Goal: Task Accomplishment & Management: Complete application form

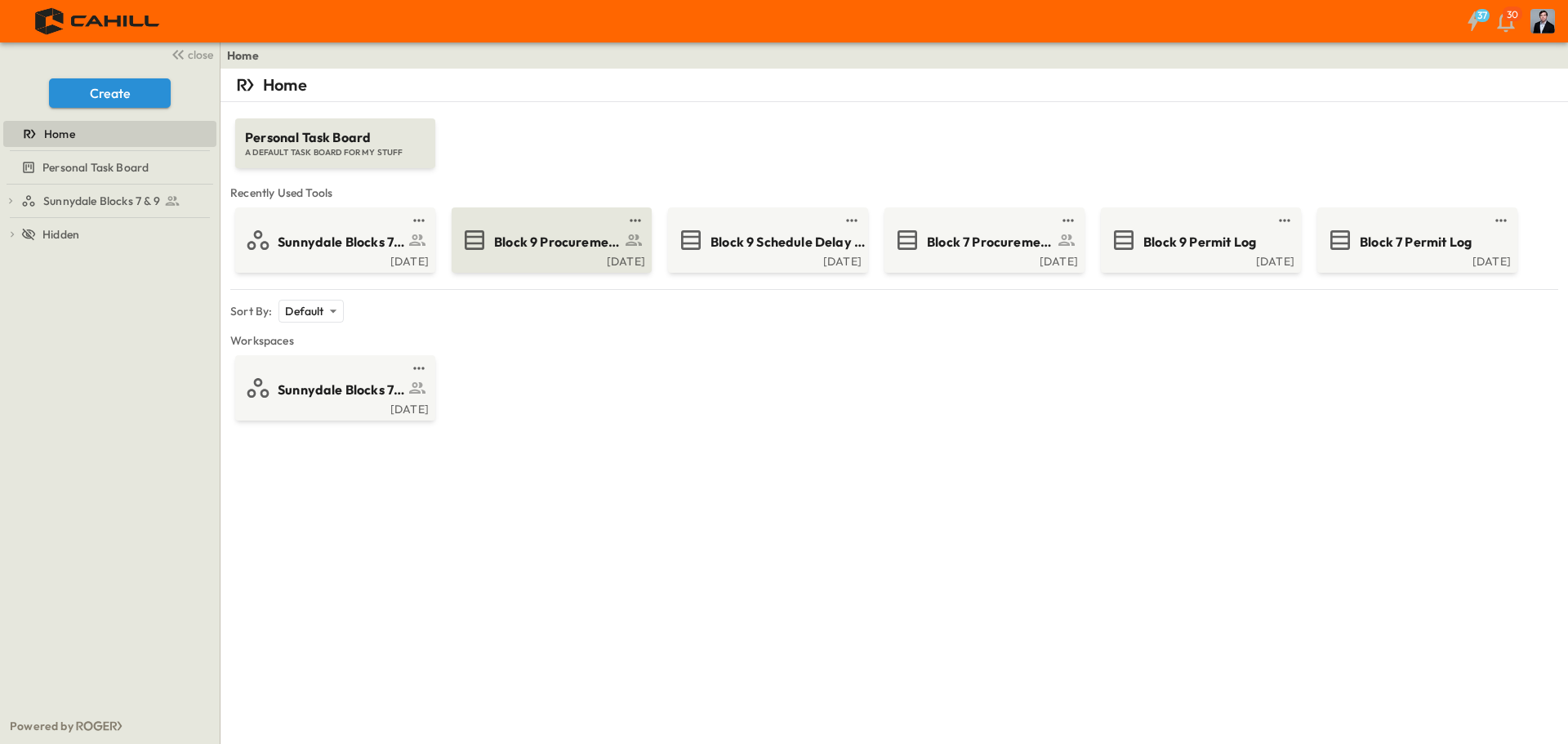
click at [551, 247] on span "Block 9 Procurement Log" at bounding box center [557, 241] width 127 height 19
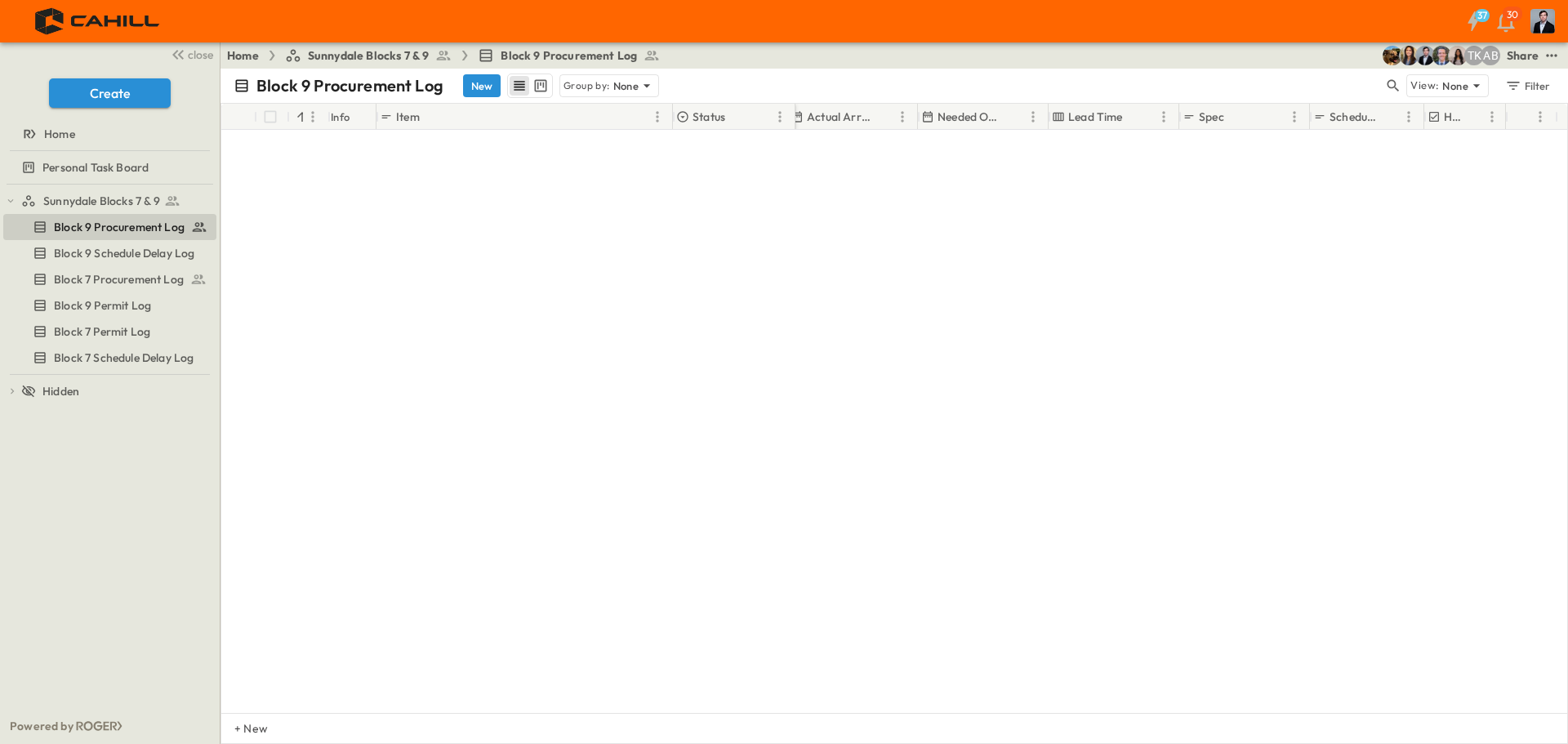
scroll to position [4093, 1046]
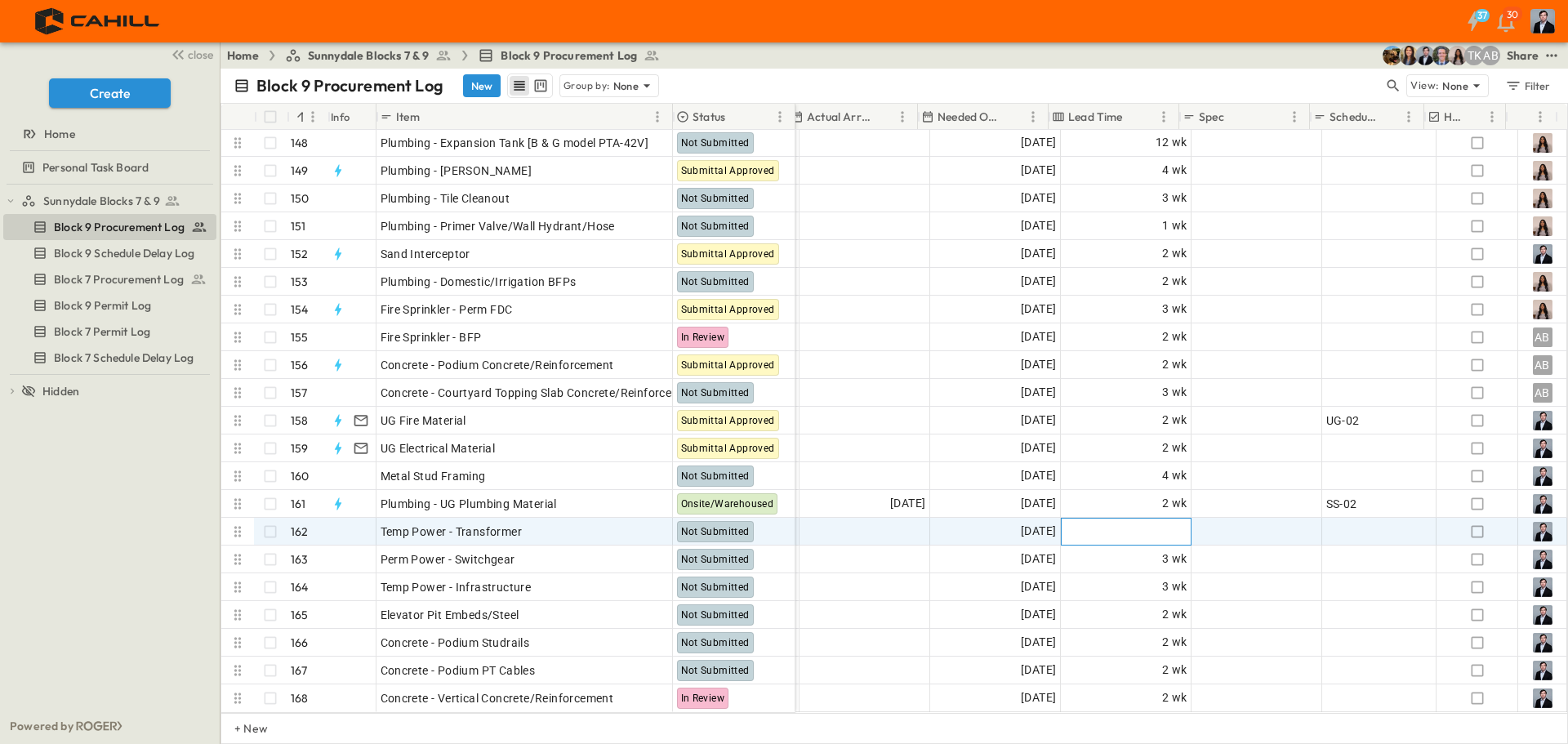
click at [1156, 523] on span "Add Duration" at bounding box center [1153, 531] width 71 height 16
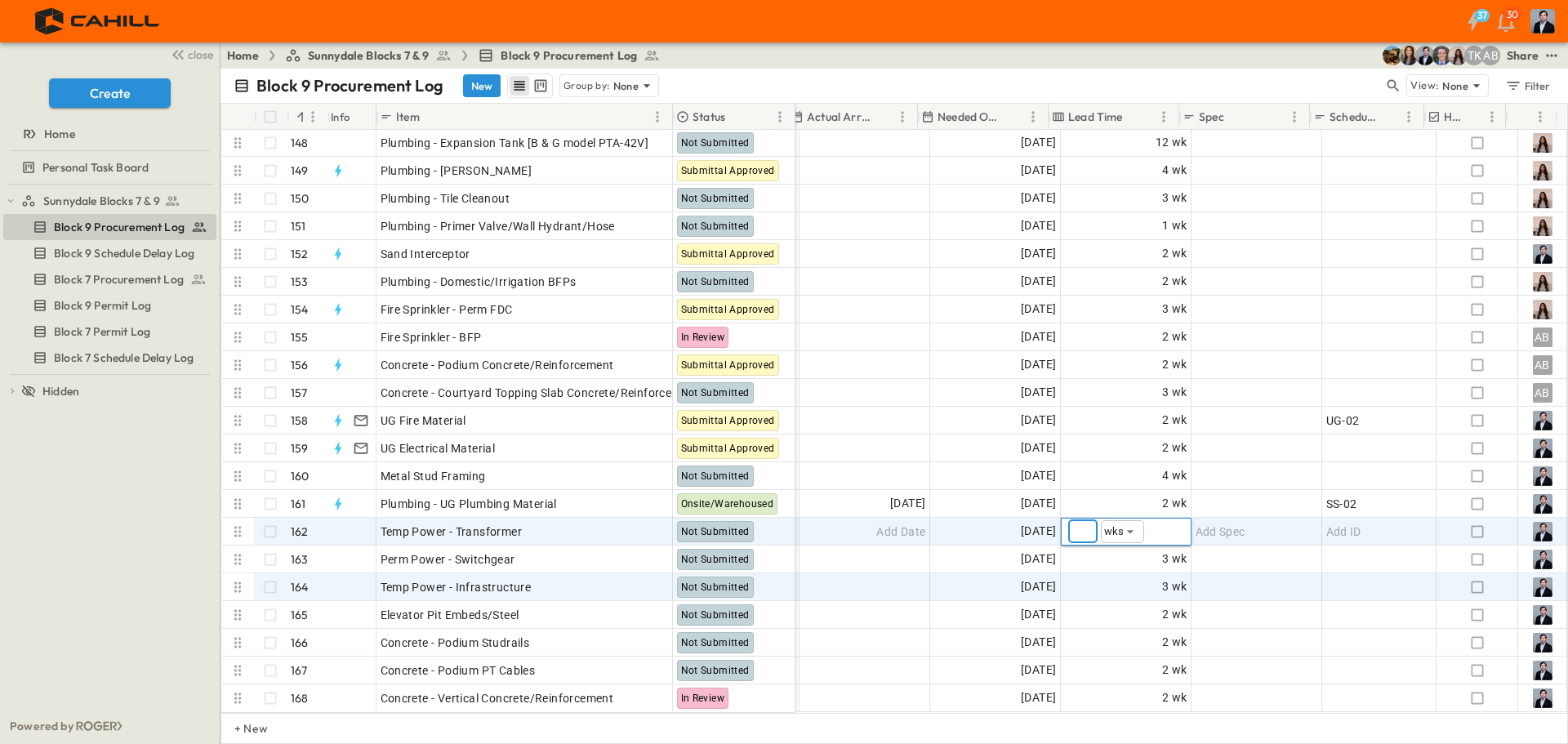
type input "*"
click at [1236, 587] on div "Add Spec" at bounding box center [1257, 586] width 129 height 26
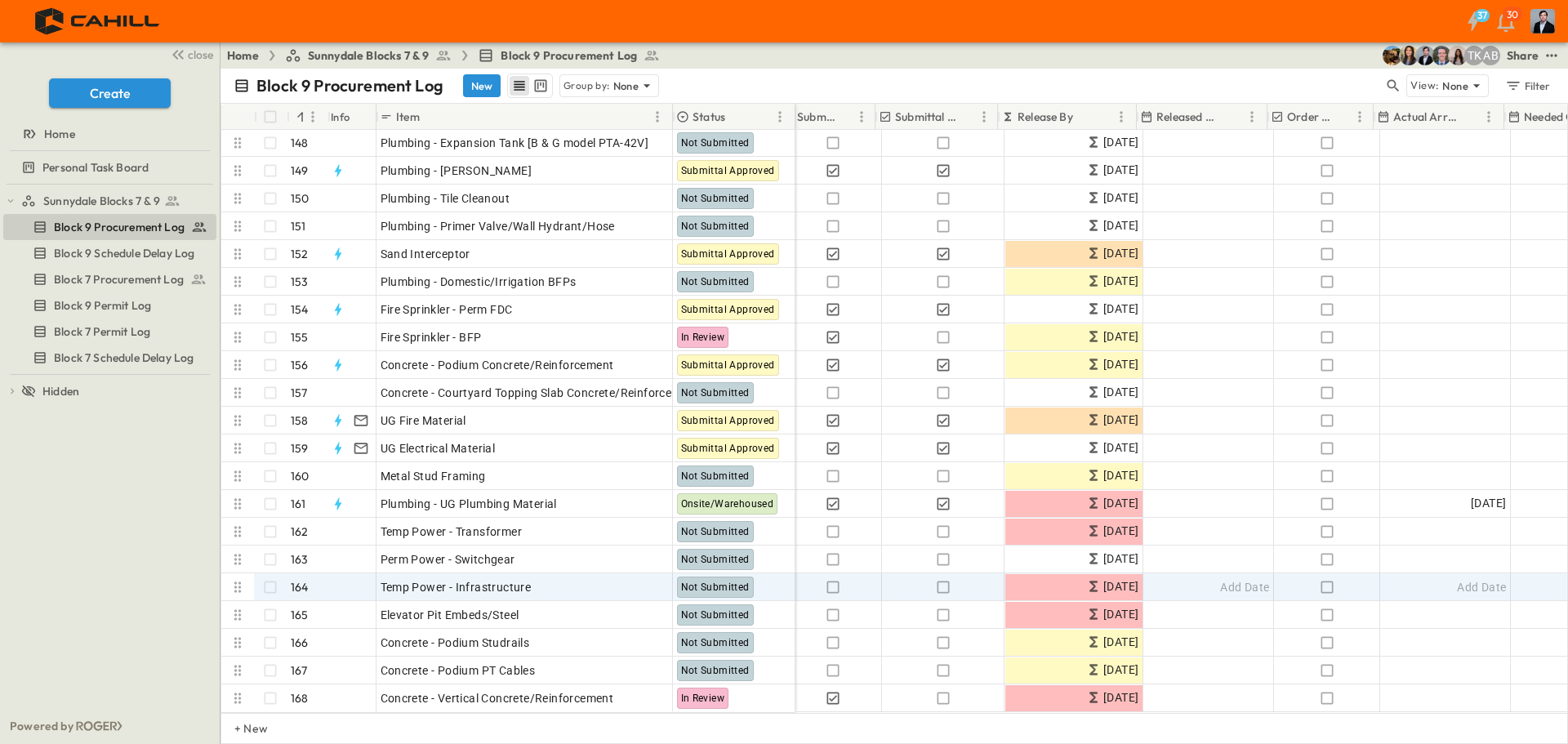
scroll to position [4093, 460]
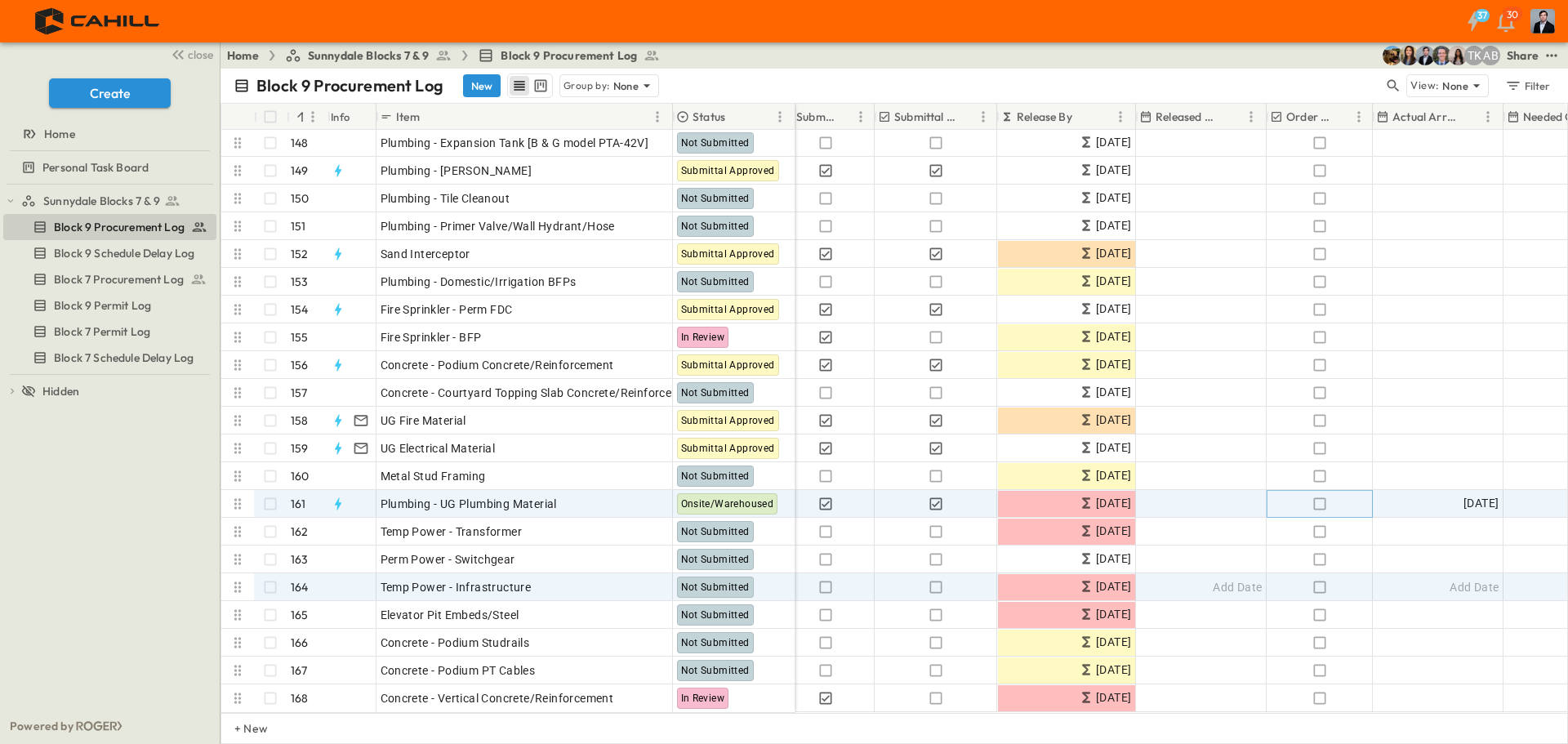
click at [1322, 495] on icon "button" at bounding box center [1320, 503] width 16 height 16
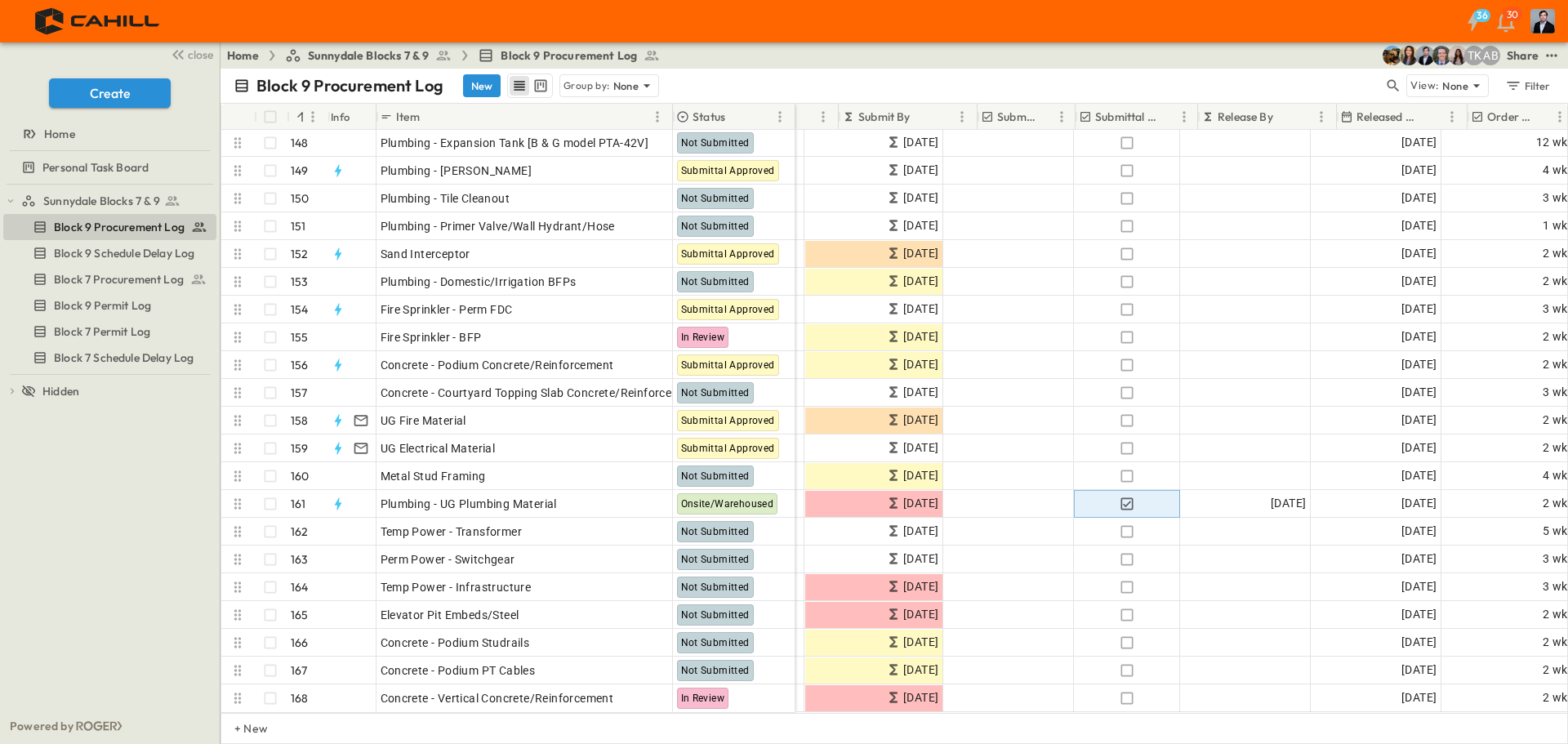
scroll to position [4093, 204]
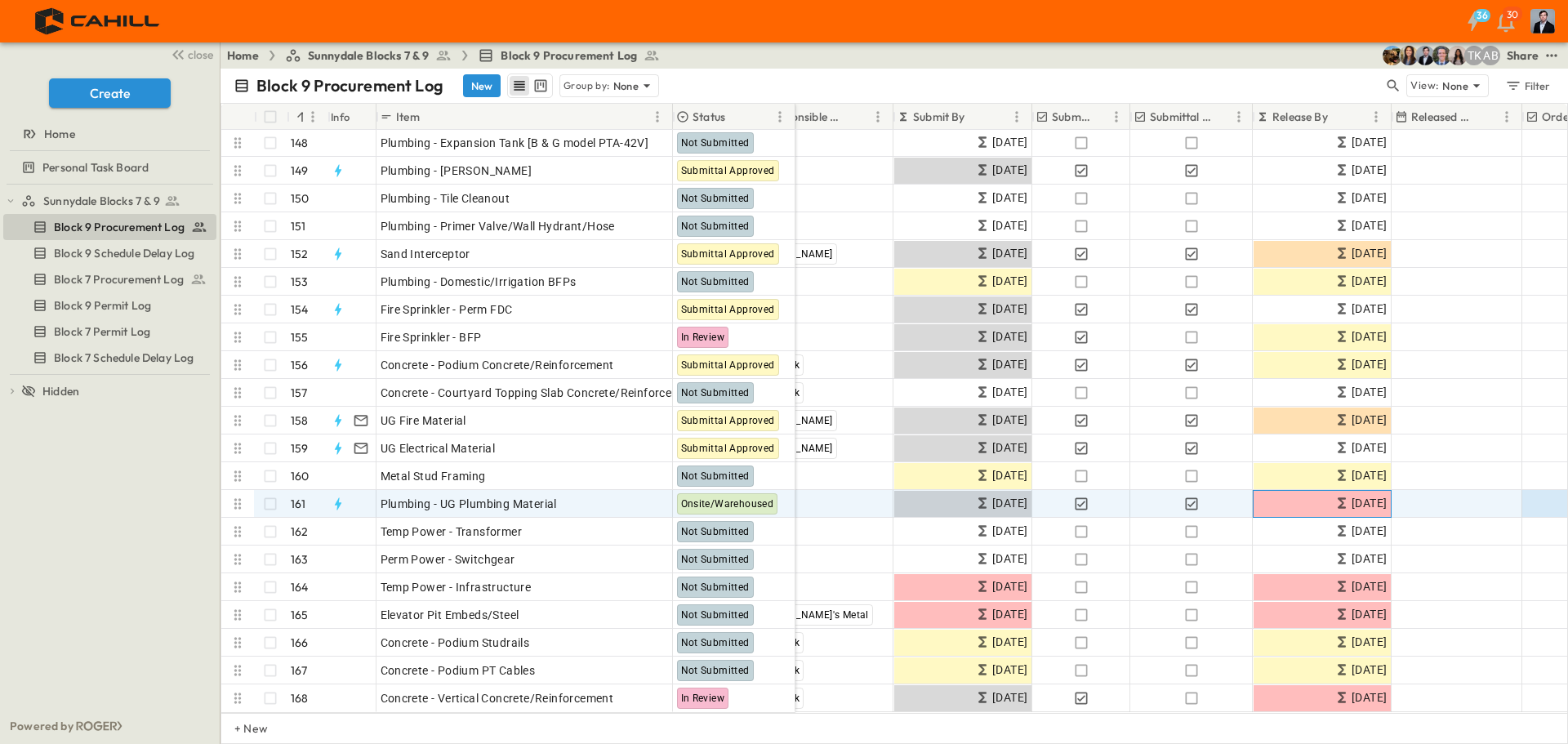
click at [1334, 495] on icon at bounding box center [1342, 503] width 16 height 16
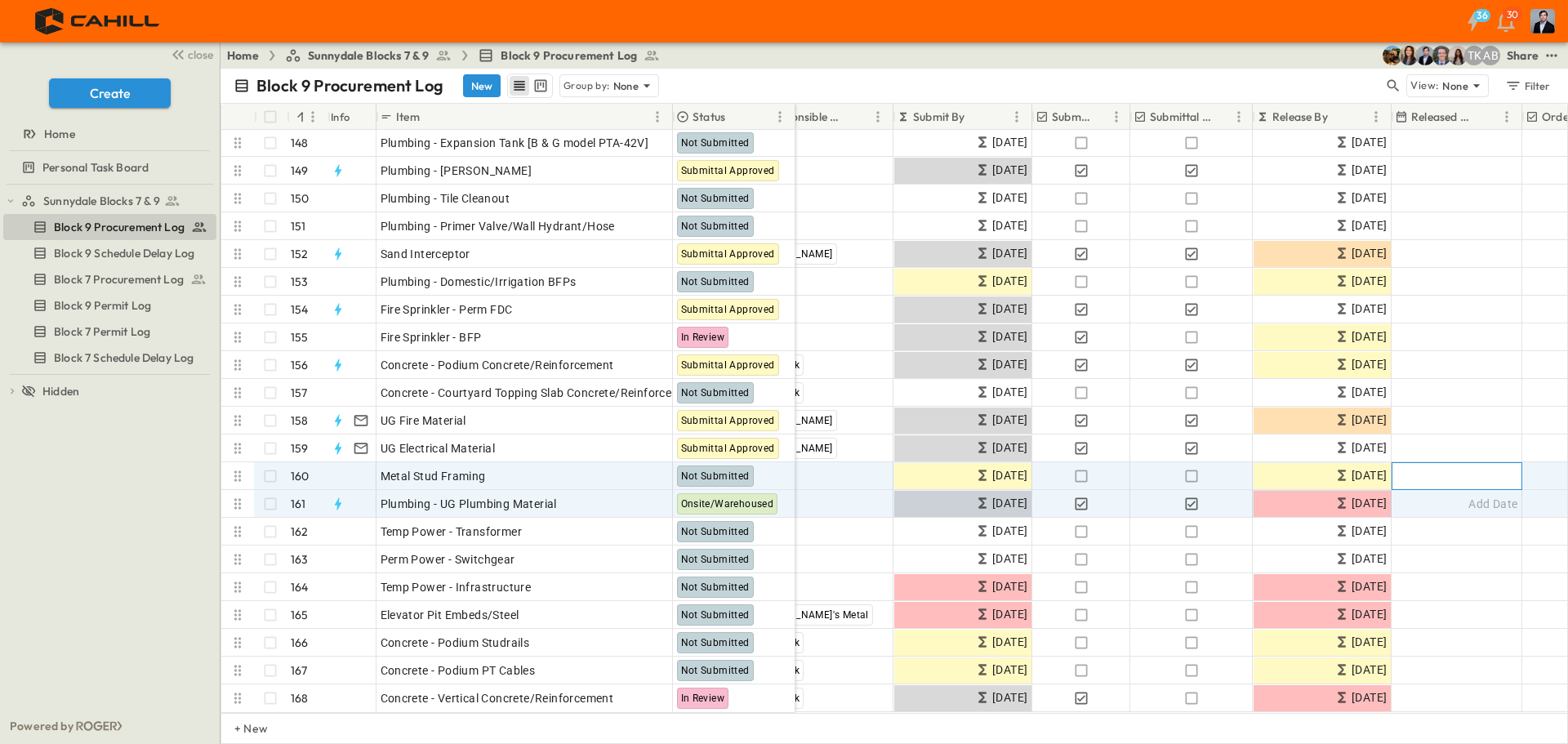
click at [1478, 475] on div "Add Date" at bounding box center [1457, 476] width 129 height 26
click at [1462, 491] on div "Add Date" at bounding box center [1457, 503] width 129 height 26
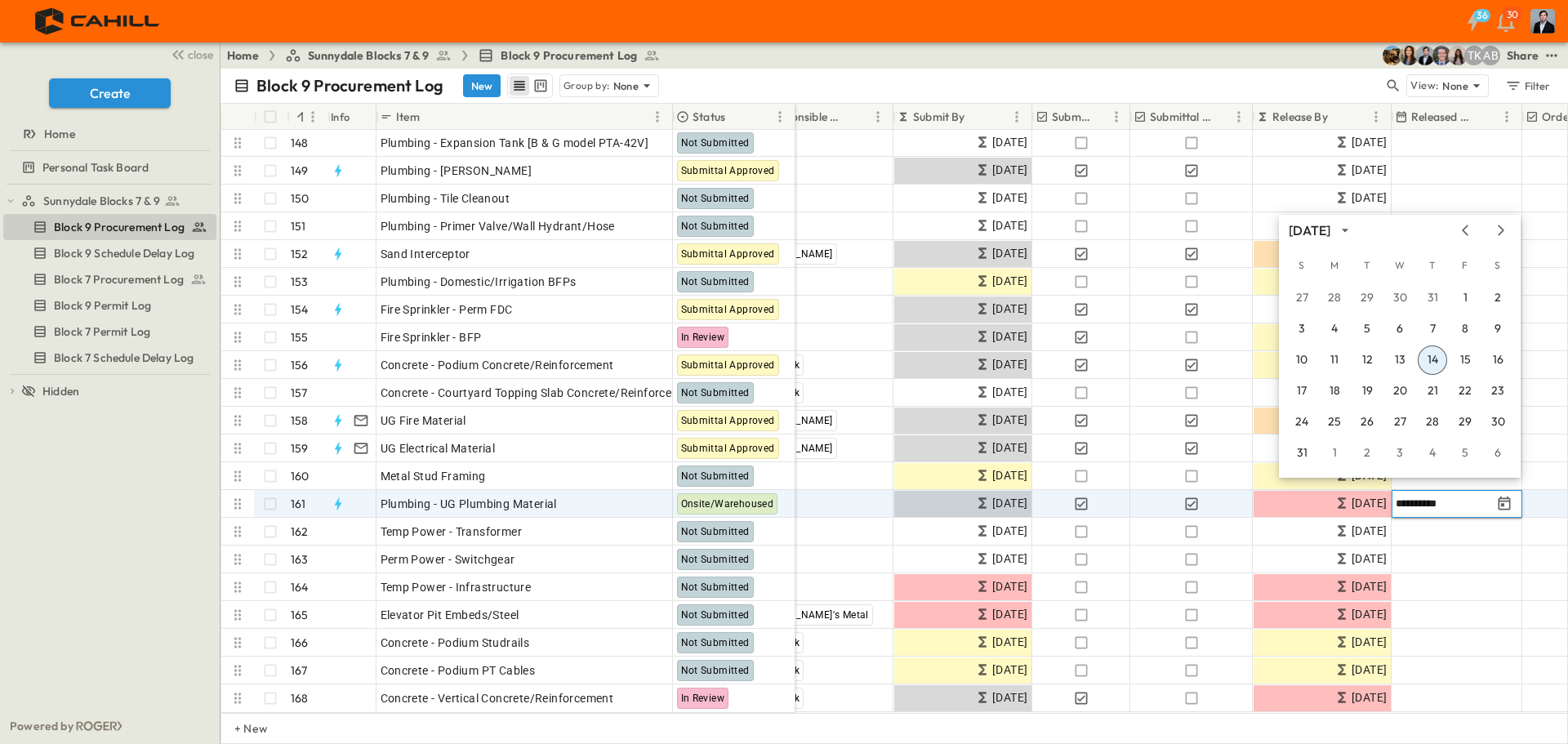
click at [1410, 495] on input "**********" at bounding box center [1443, 503] width 95 height 15
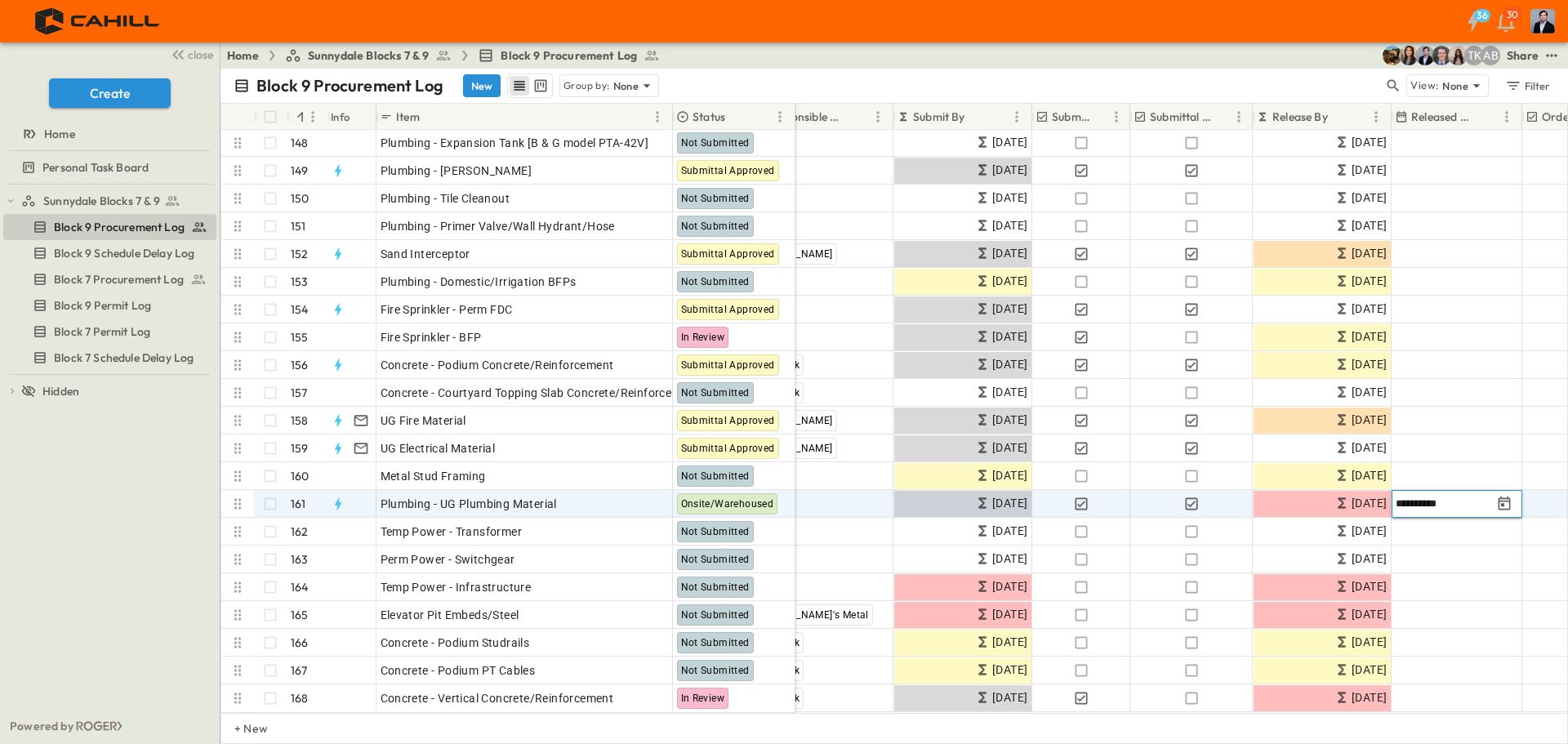
type input "**********"
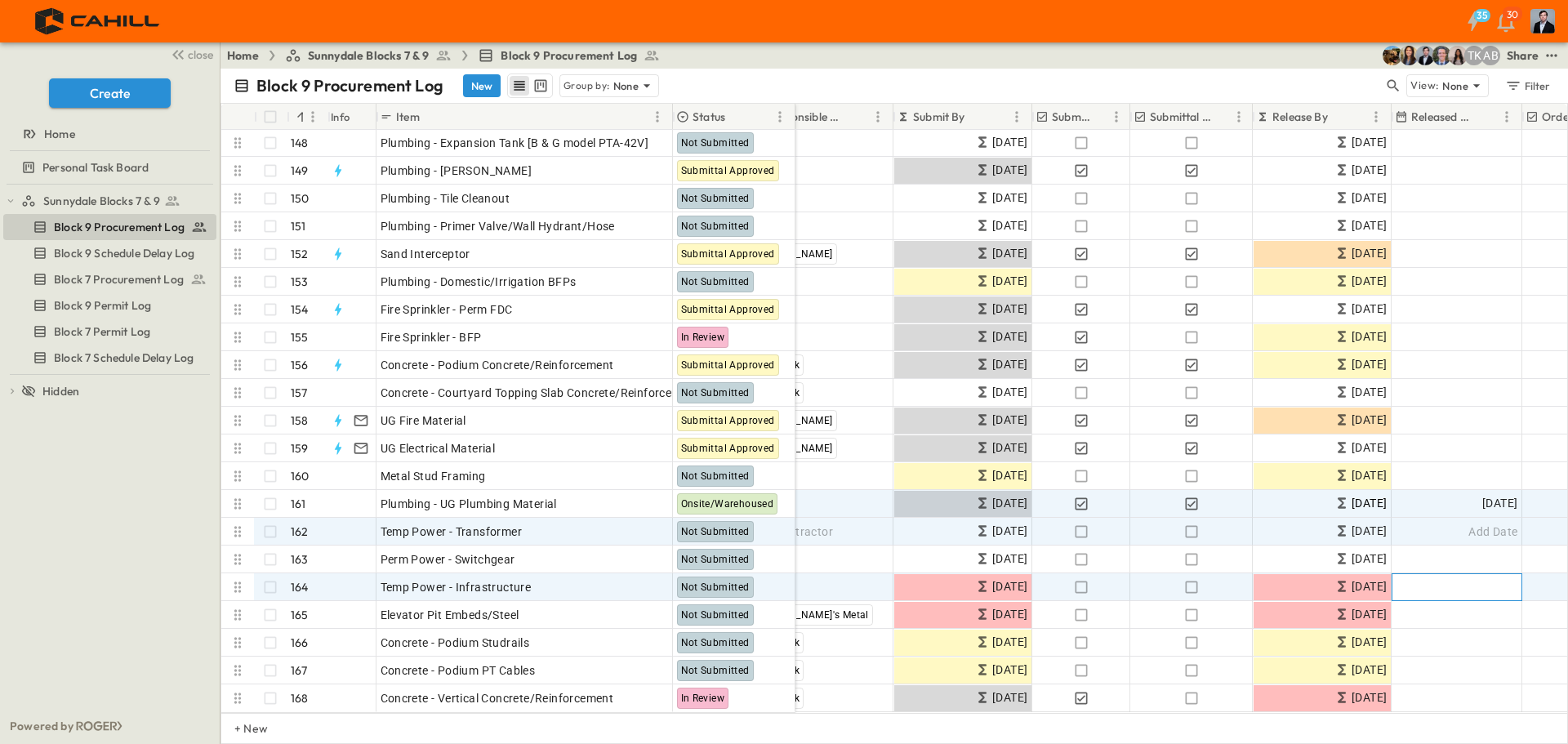
click at [1428, 574] on div "Add Date" at bounding box center [1457, 586] width 129 height 26
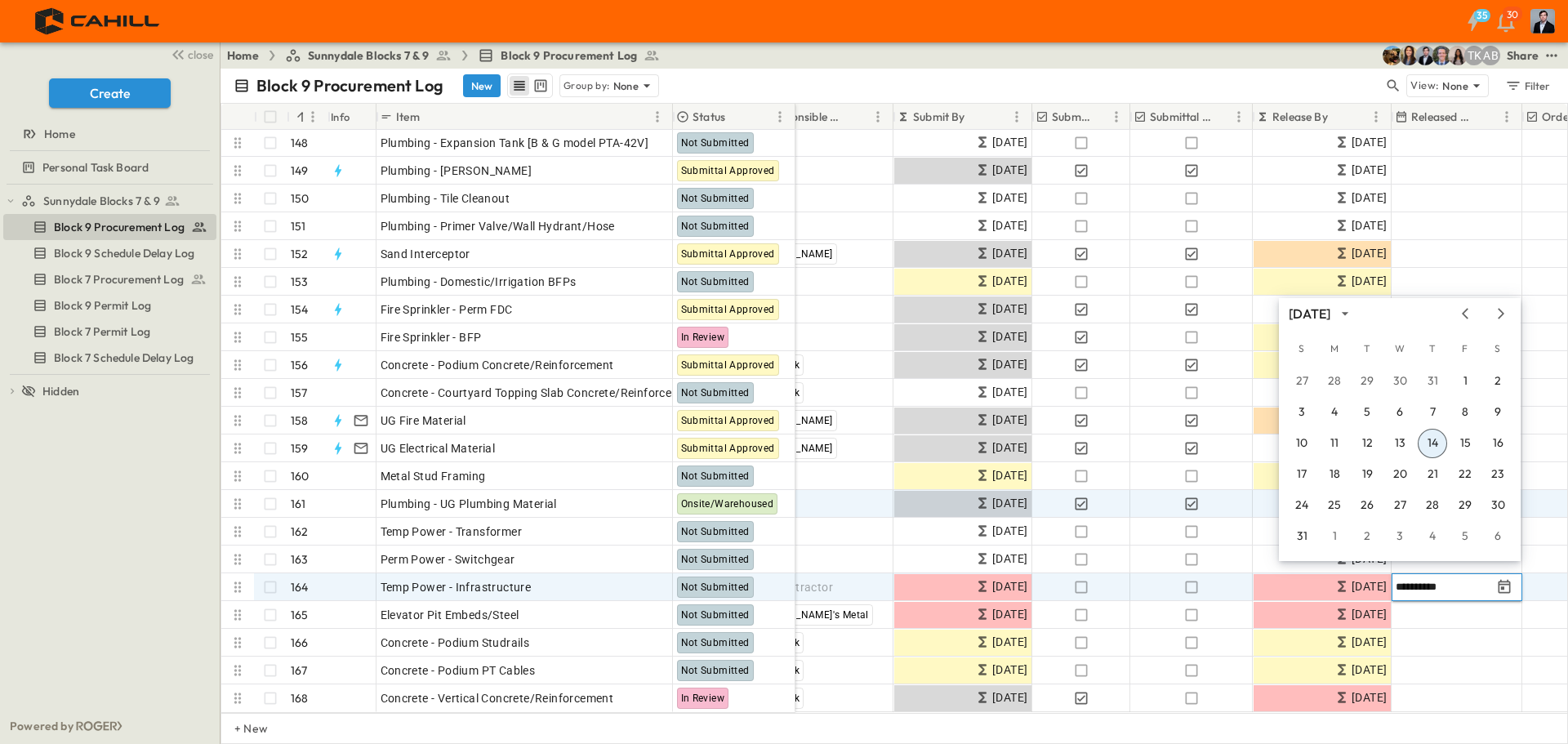
click at [1425, 579] on input "**********" at bounding box center [1443, 586] width 95 height 15
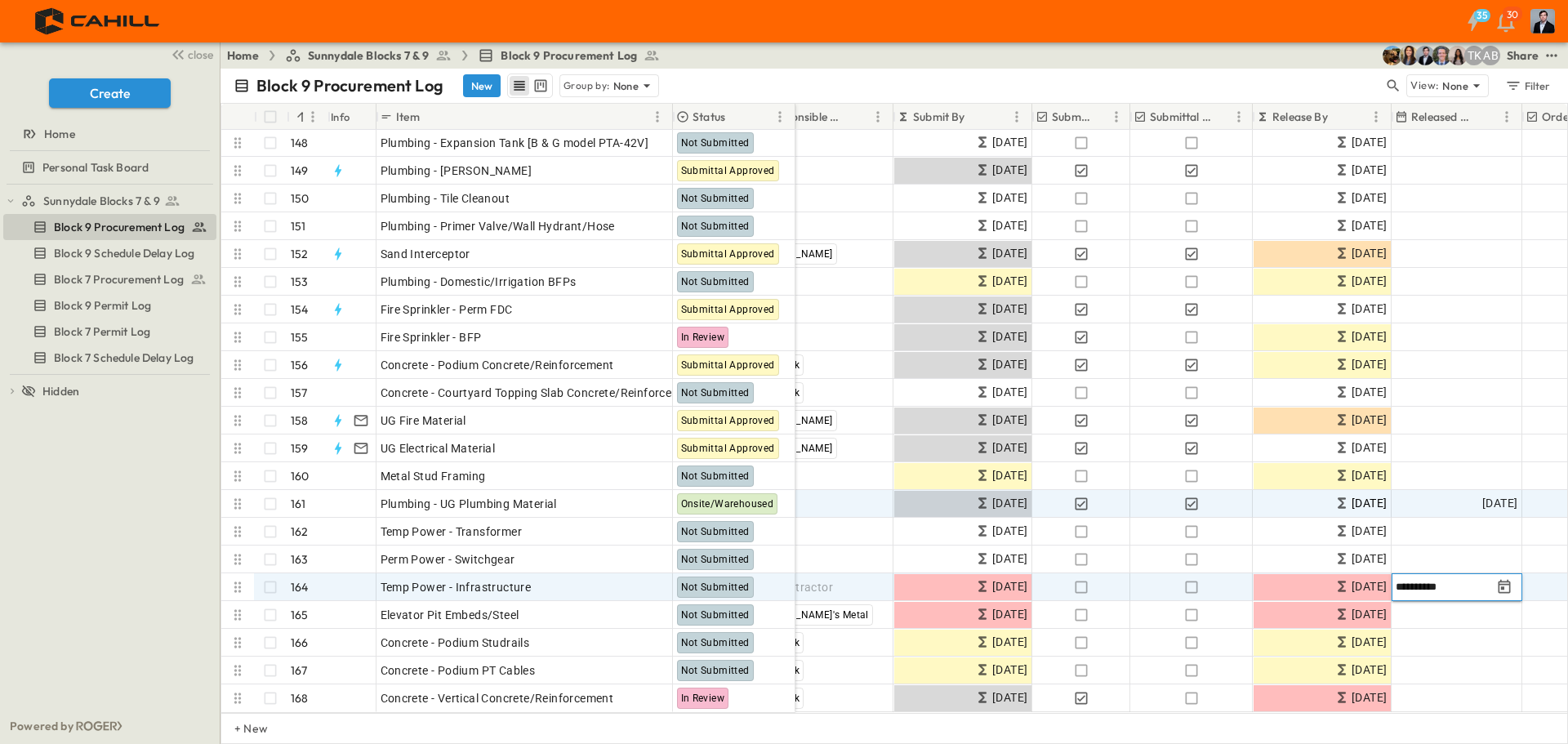
type input "**********"
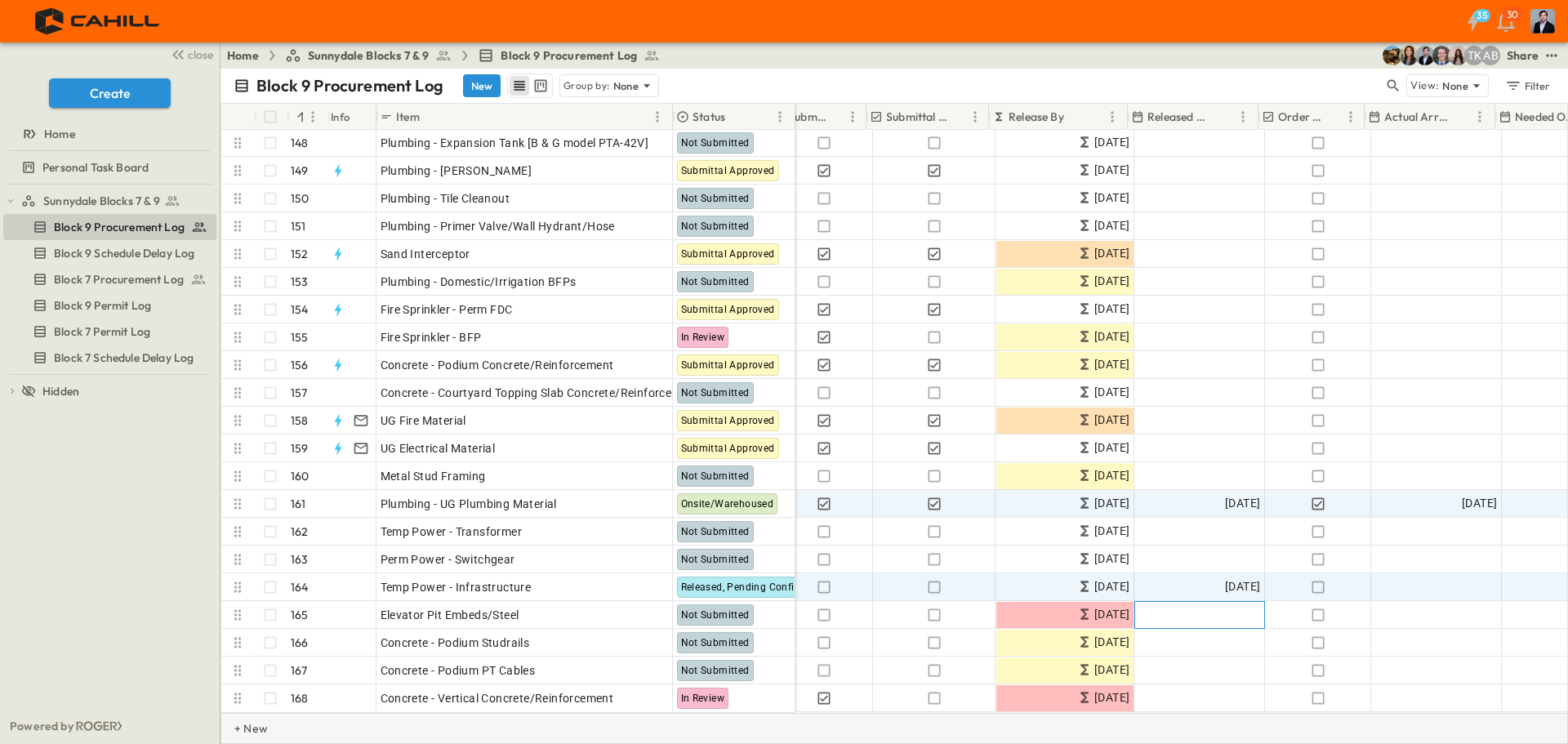
scroll to position [4093, 468]
drag, startPoint x: 1198, startPoint y: 714, endPoint x: 1149, endPoint y: 726, distance: 50.4
click at [1149, 726] on div "+ New" at bounding box center [894, 728] width 1348 height 31
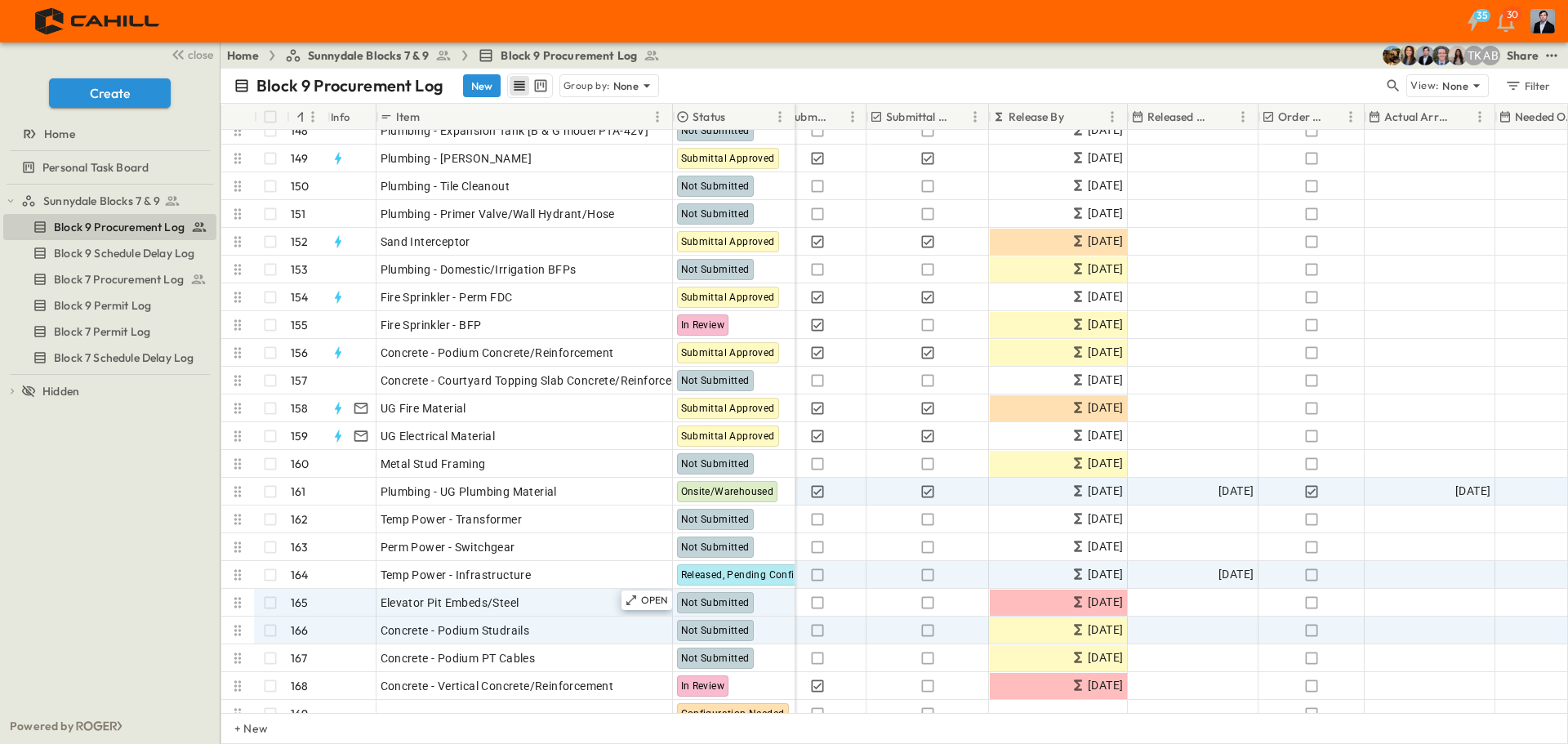
scroll to position [4120, 468]
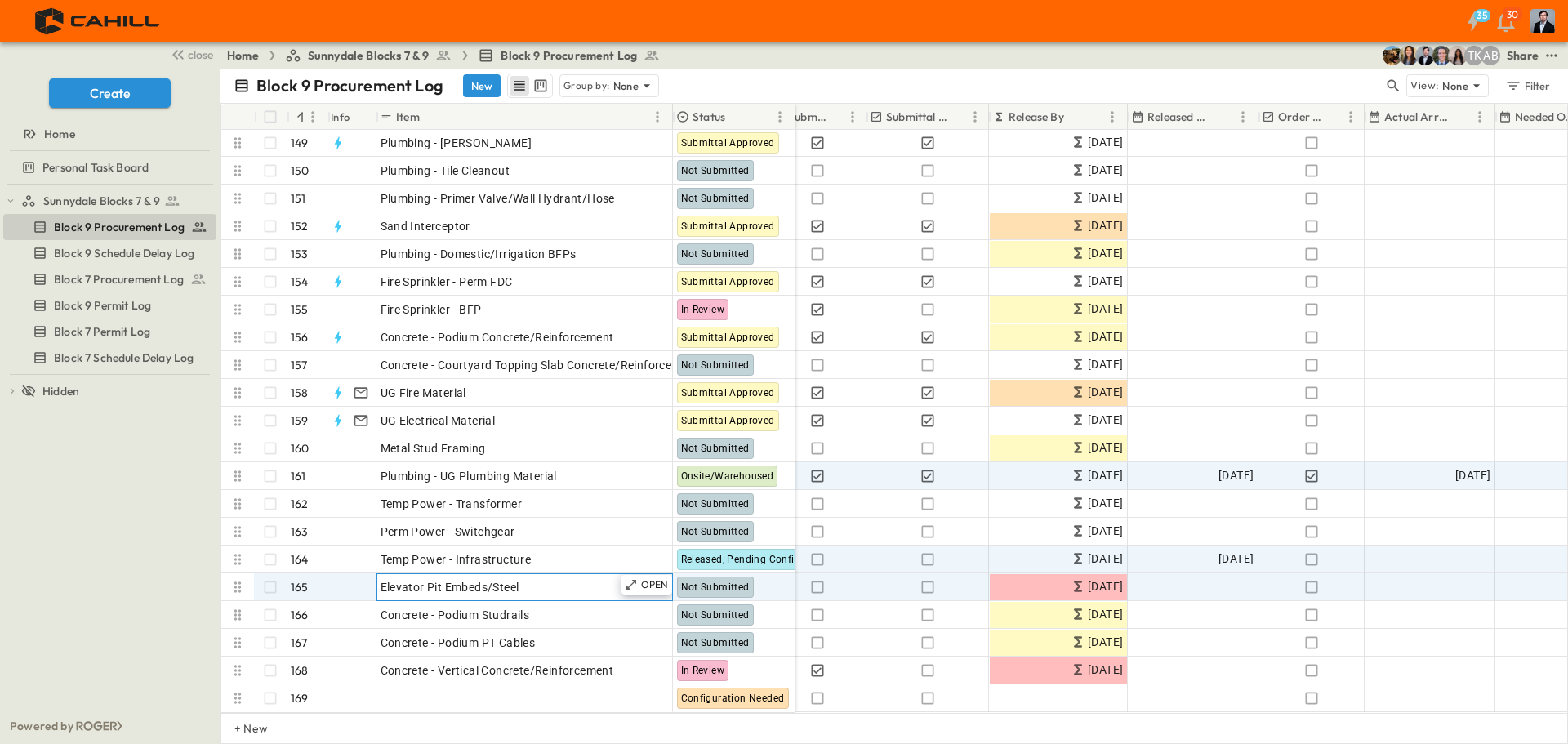
click at [533, 576] on div "Elevator Pit Embeds/Steel" at bounding box center [524, 587] width 288 height 23
type input "**********"
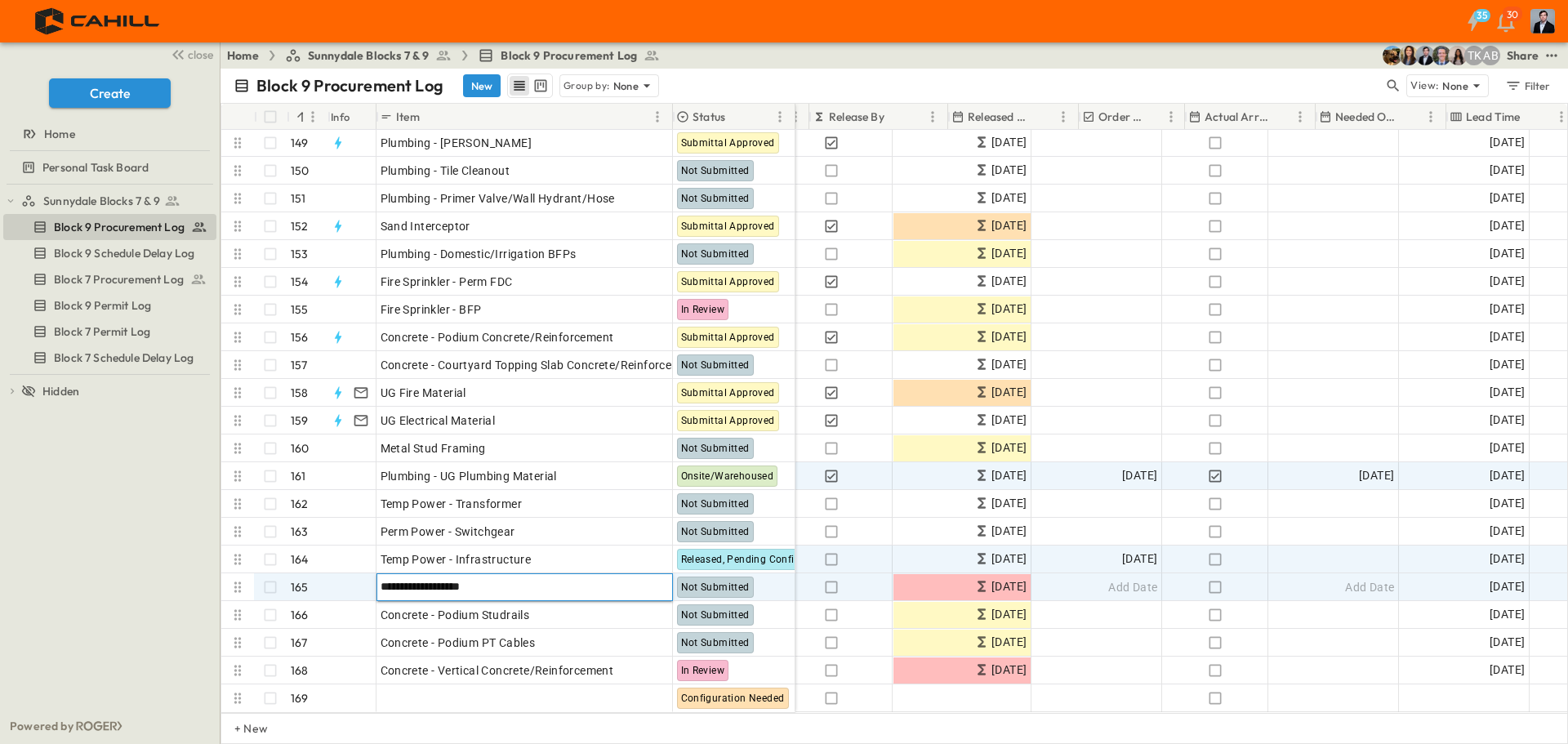
scroll to position [4120, 737]
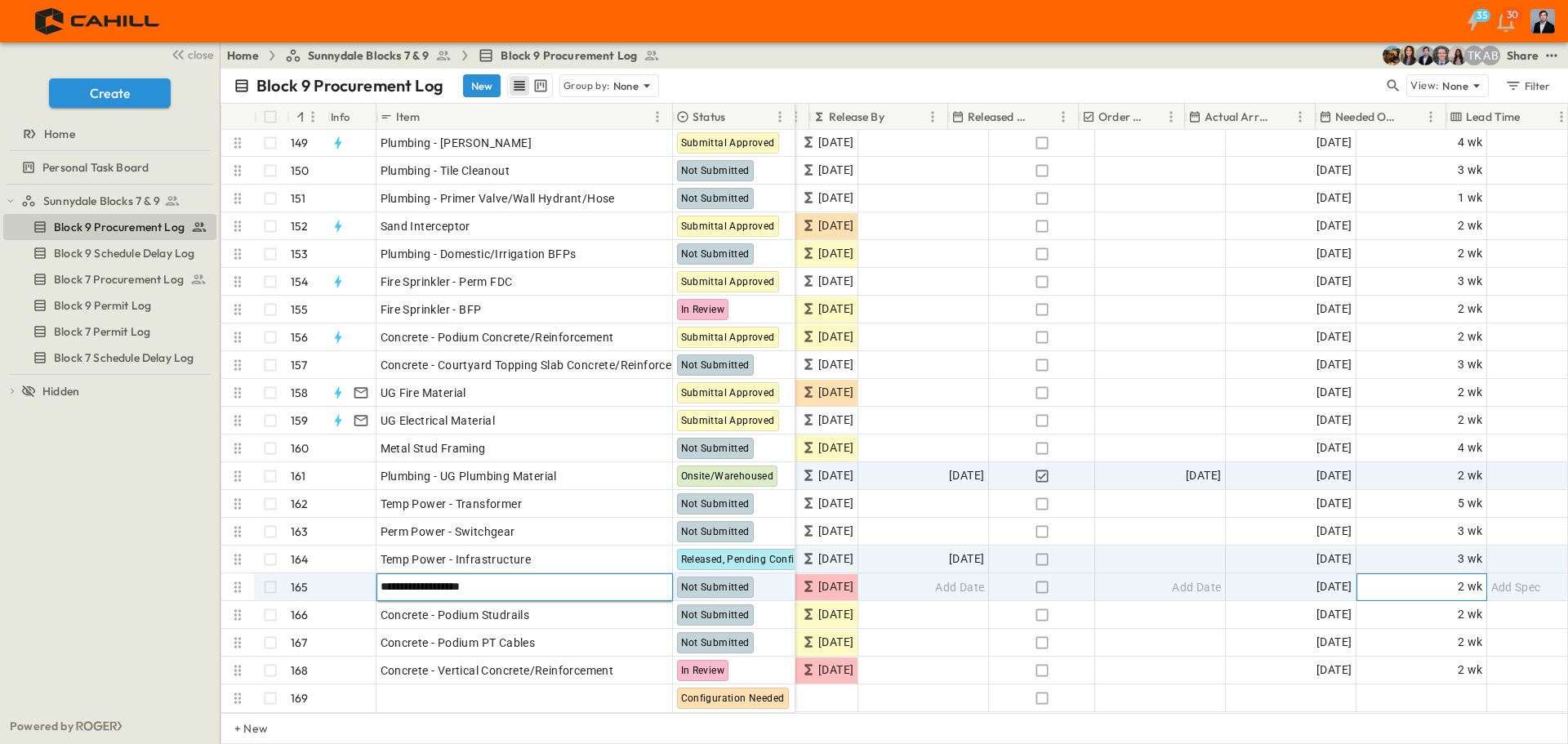
click at [1465, 577] on span "2 wk" at bounding box center [1471, 586] width 25 height 19
click at [1349, 578] on div "MZ [PERSON_NAME] [PERSON_NAME]'s Metal [DATE] [DATE] Add Date Add Date [DATE] *…" at bounding box center [960, 586] width 1805 height 28
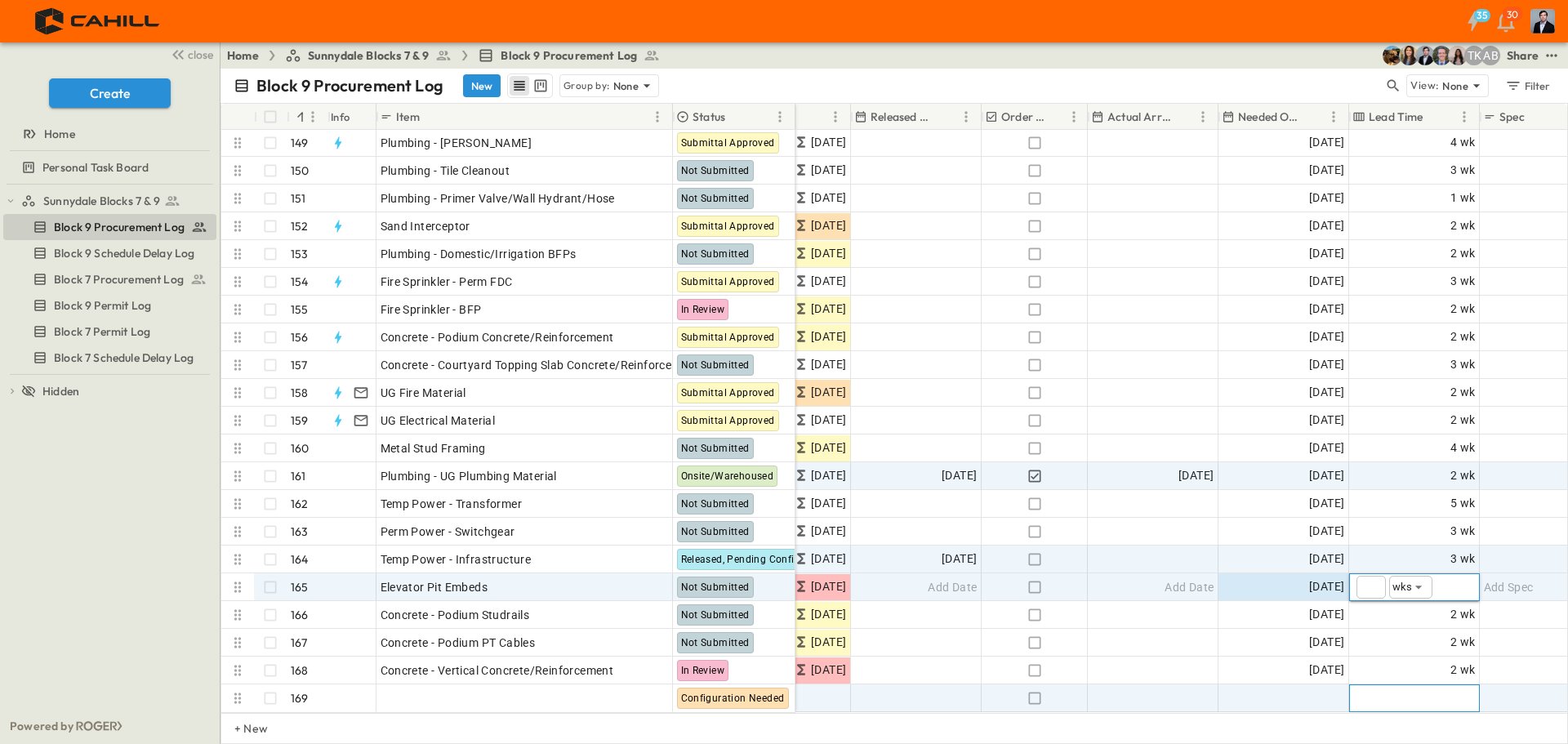
click at [1394, 685] on div "Add Duration" at bounding box center [1415, 698] width 129 height 26
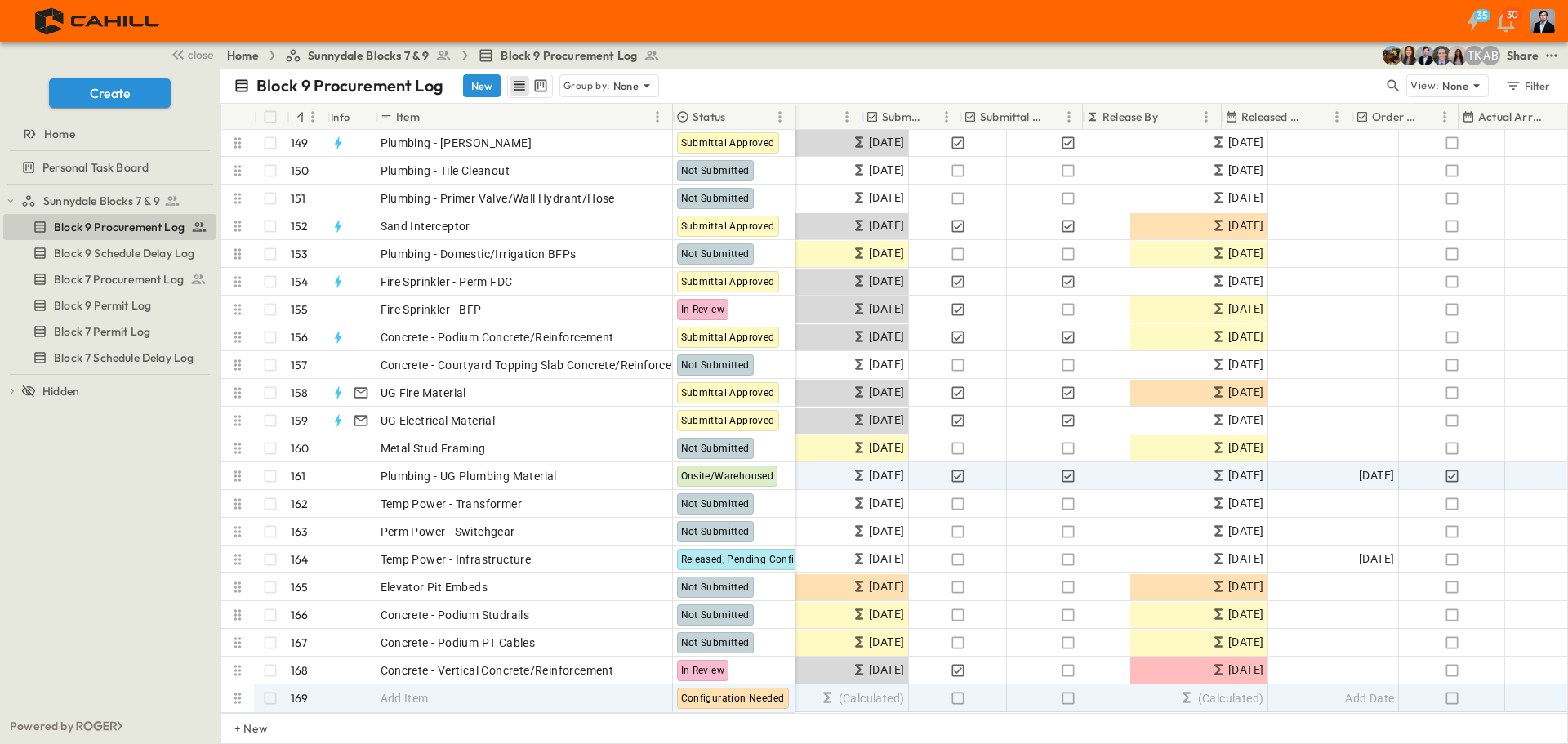
scroll to position [4121, 288]
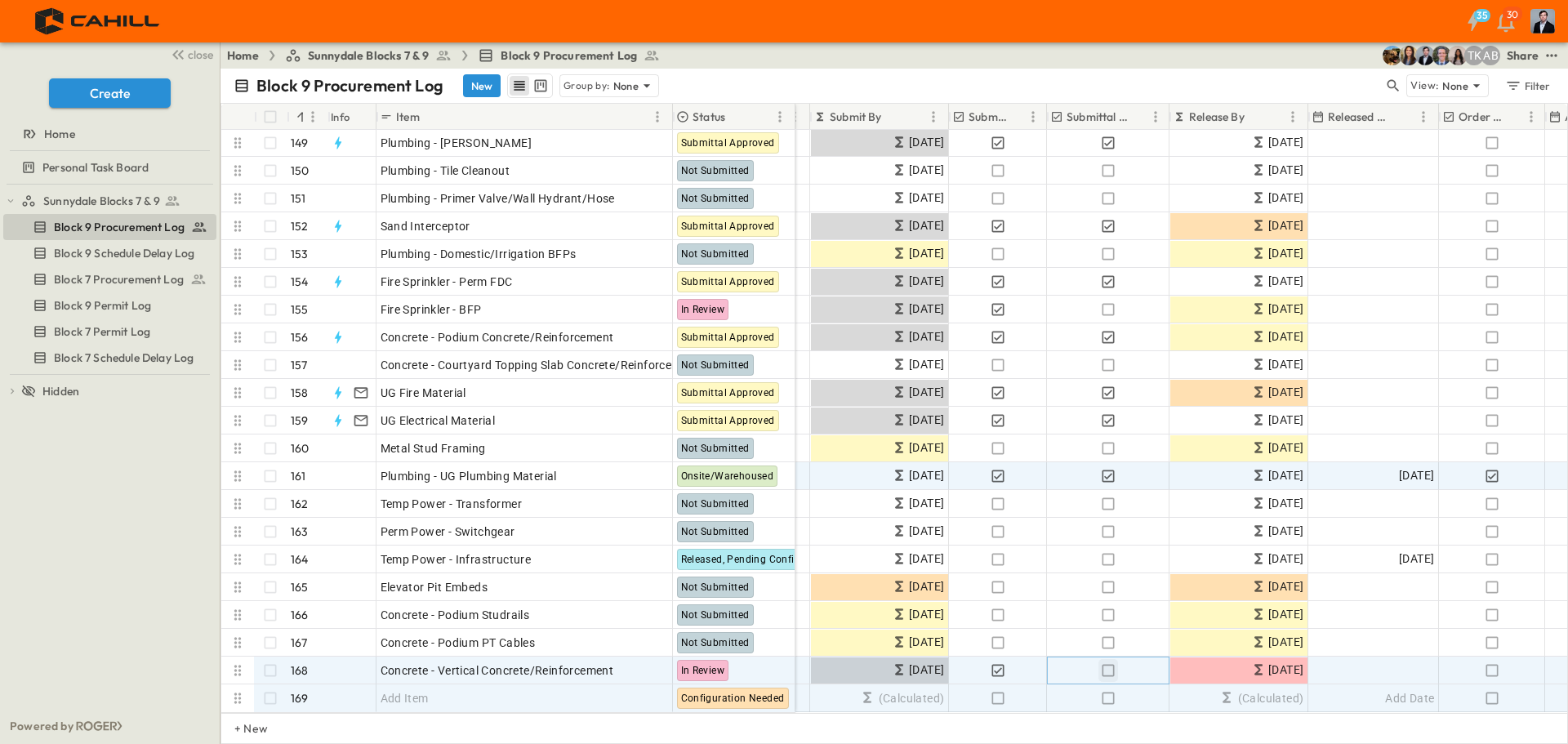
click at [1112, 662] on icon "button" at bounding box center [1108, 670] width 16 height 16
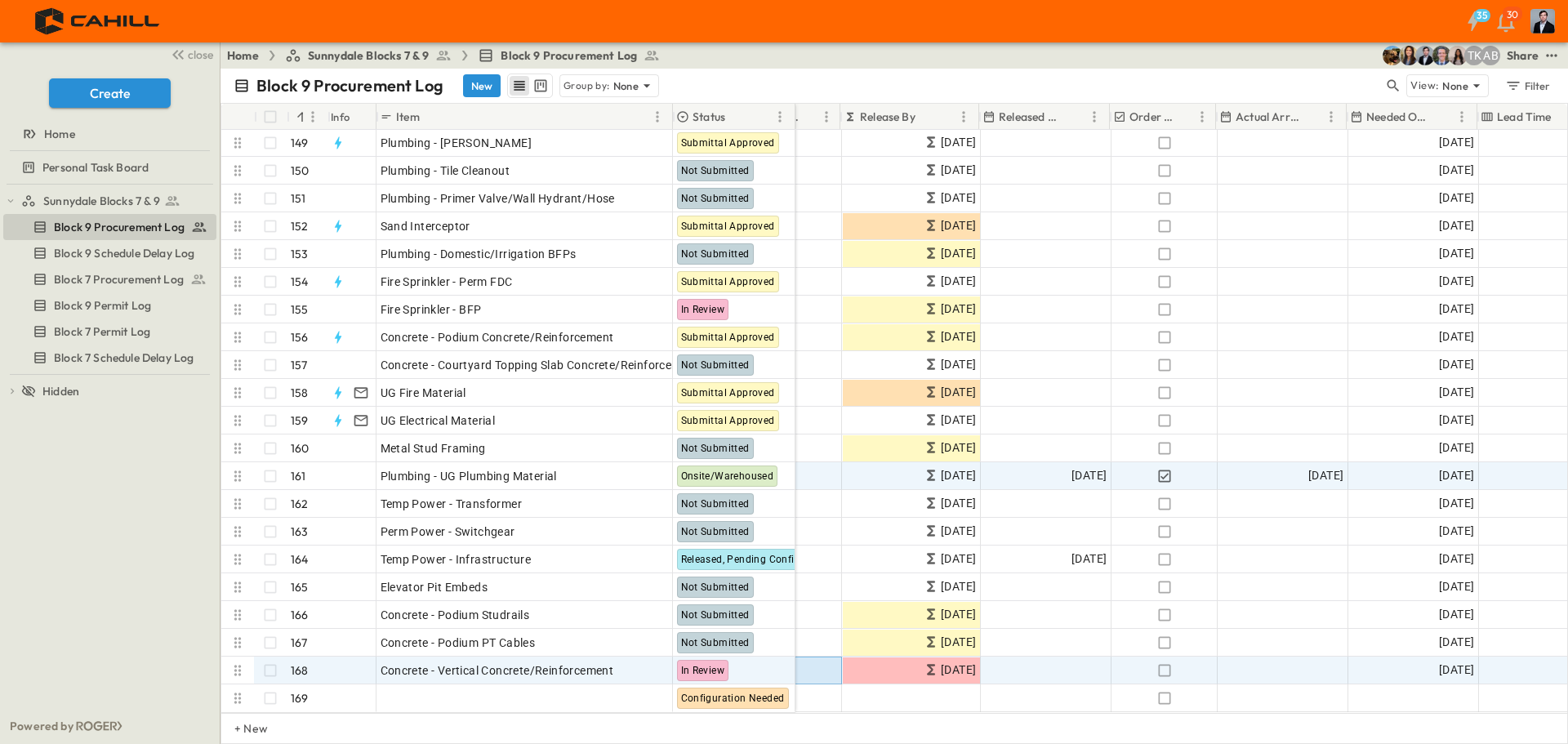
scroll to position [4121, 617]
click at [1163, 662] on icon "button" at bounding box center [1163, 670] width 16 height 16
click at [1031, 658] on div "Add Date" at bounding box center [1045, 670] width 129 height 26
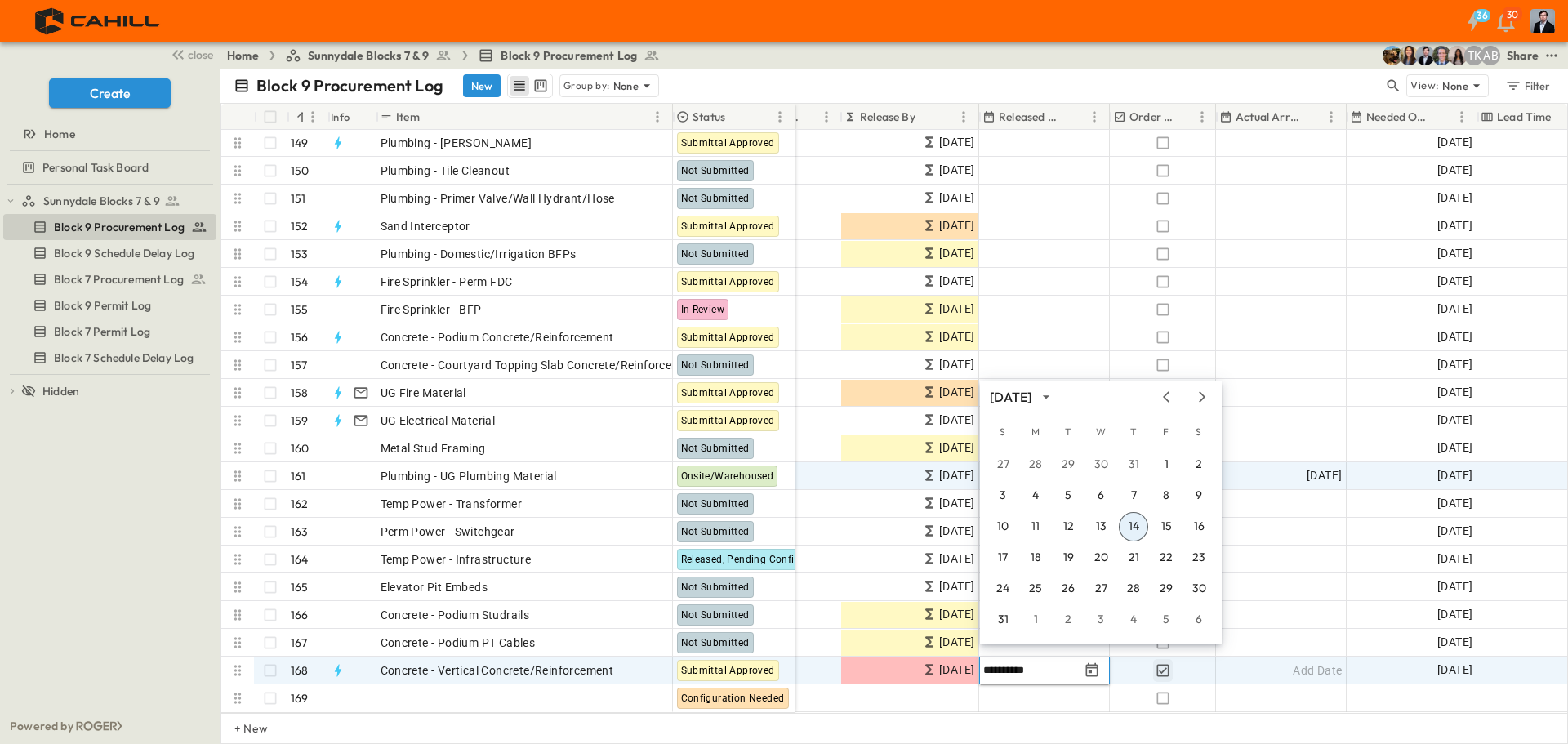
click at [1002, 662] on input "**********" at bounding box center [1030, 669] width 95 height 15
type input "**********"
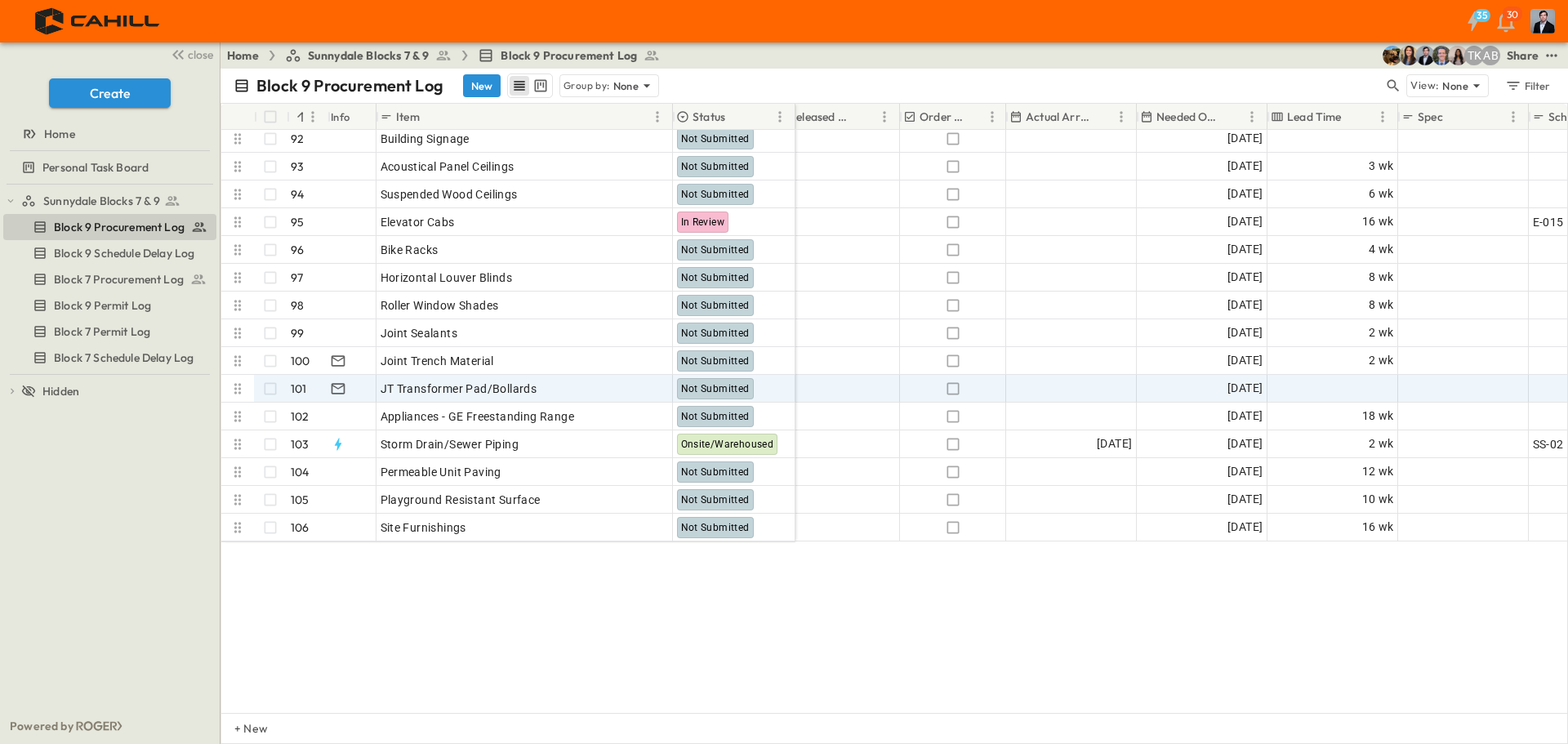
scroll to position [2286, 826]
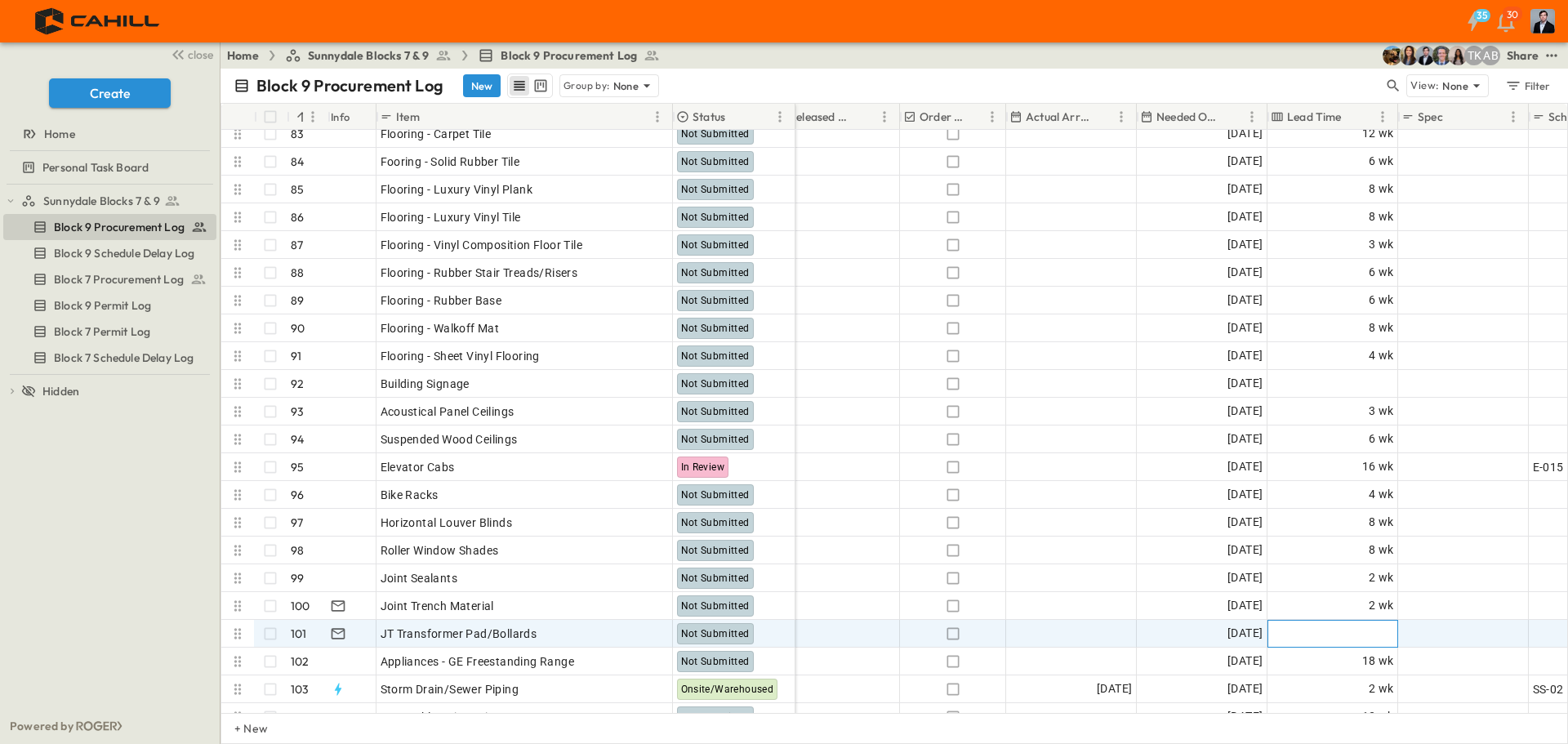
click at [1350, 637] on span "Add Duration" at bounding box center [1359, 634] width 71 height 16
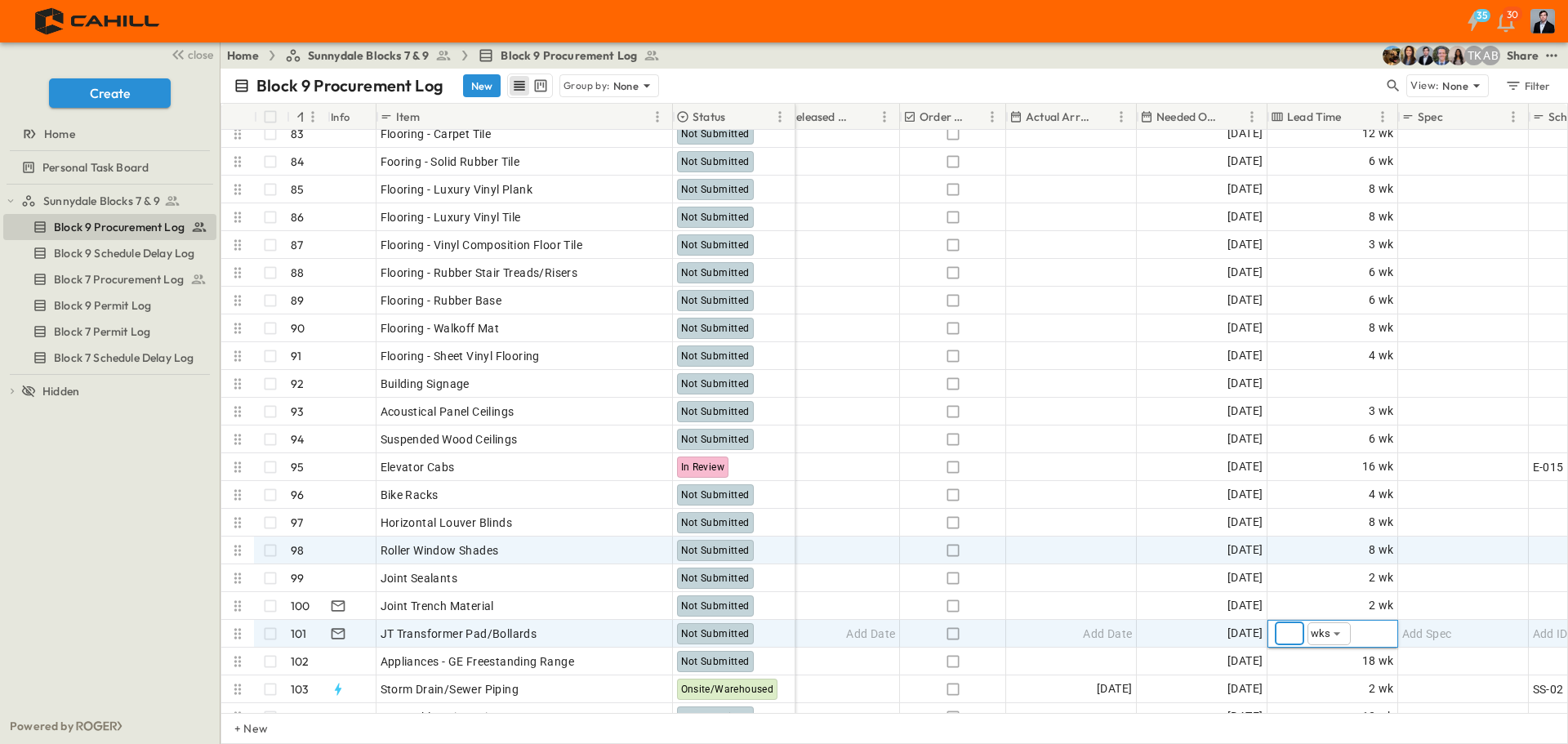
type input "*"
click at [1493, 557] on div "Add Spec" at bounding box center [1463, 551] width 122 height 23
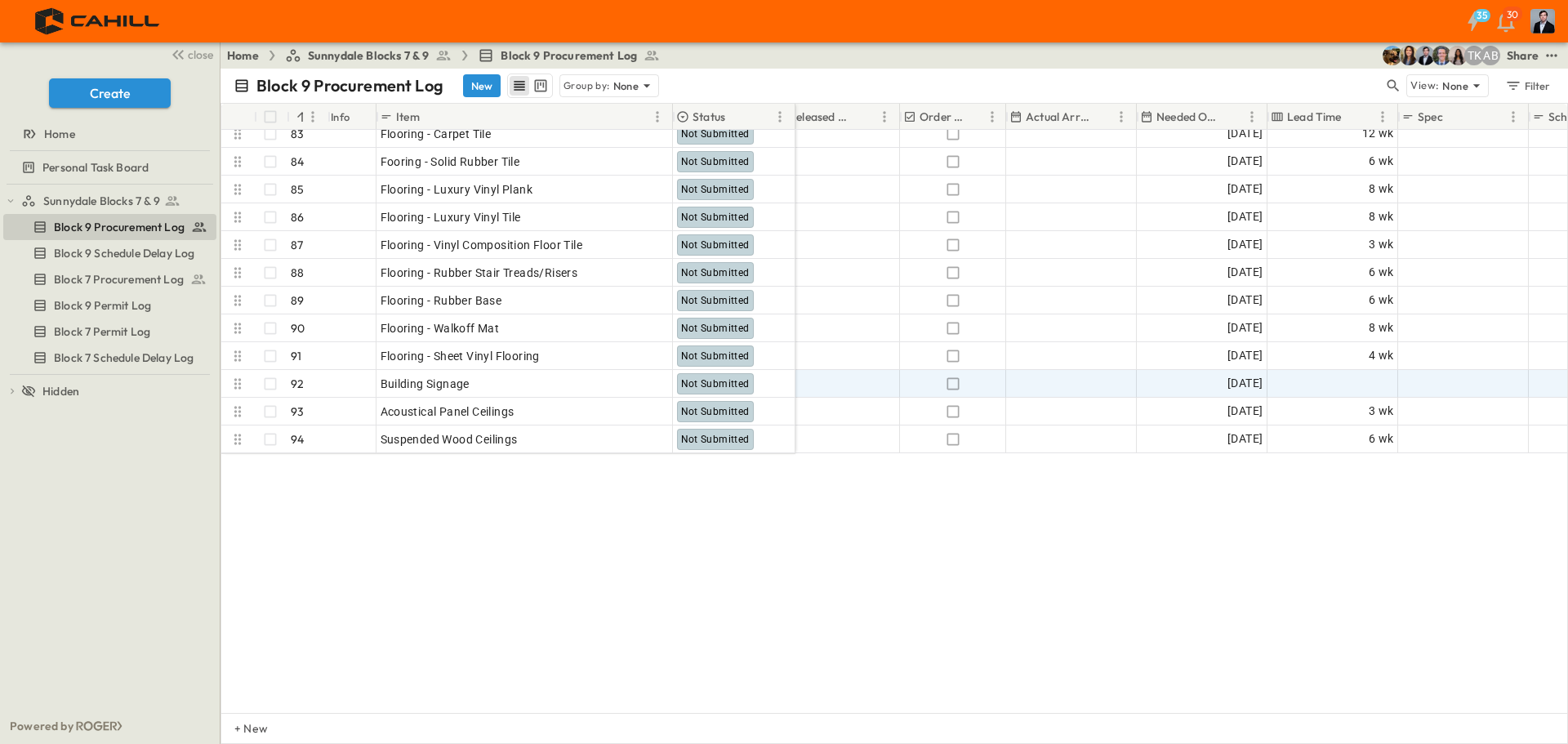
scroll to position [2122, 826]
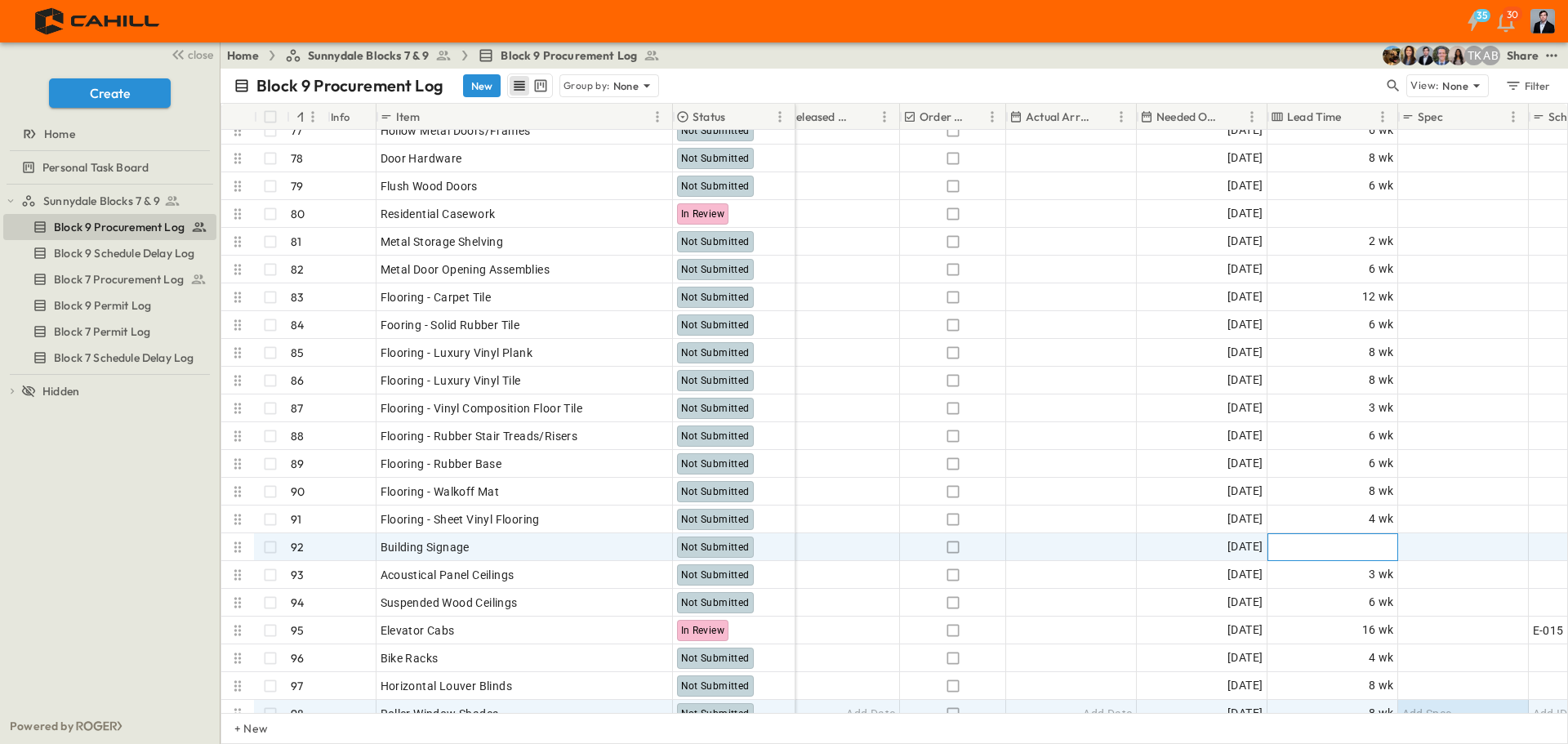
click at [1361, 545] on span "Add Duration" at bounding box center [1359, 547] width 71 height 16
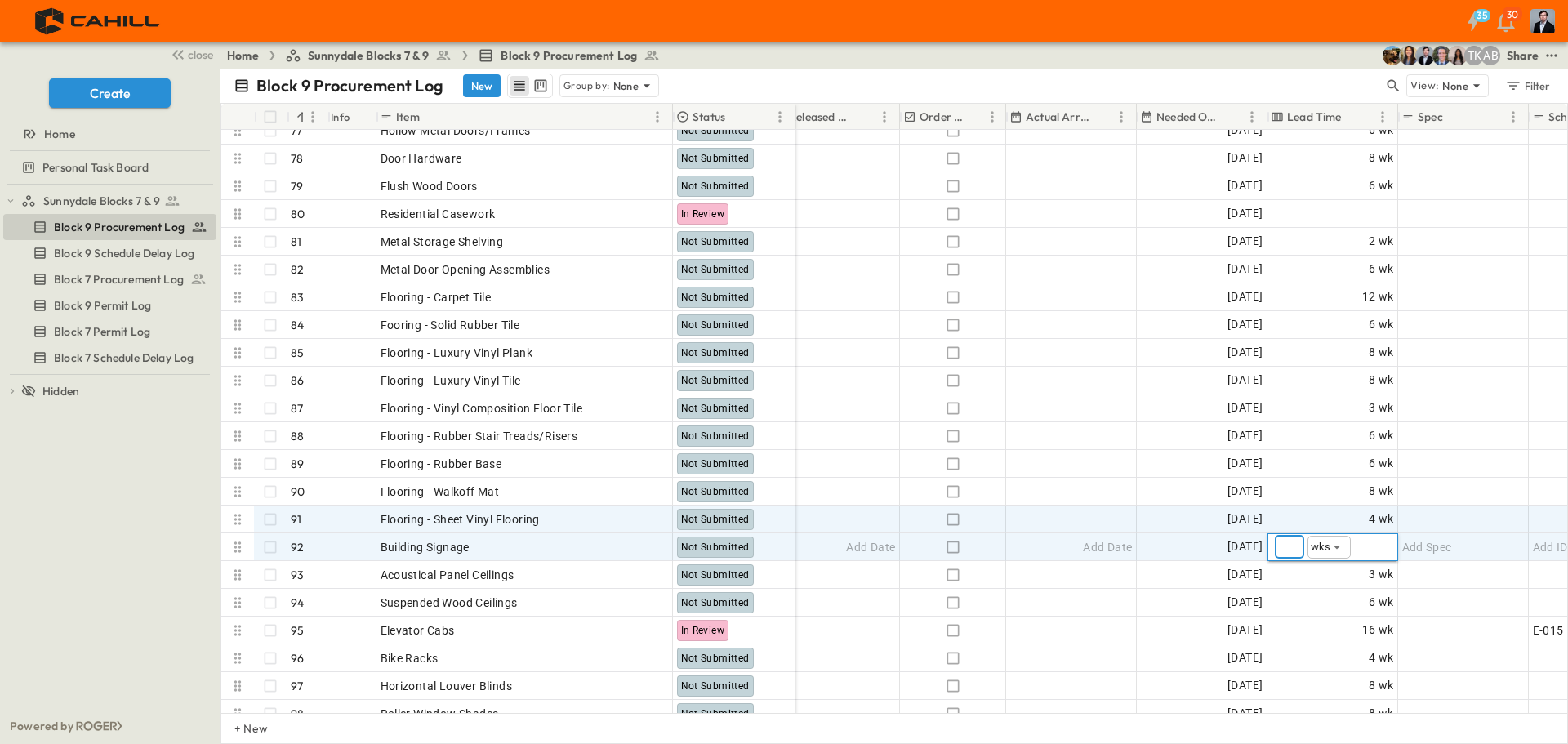
type input "*"
click at [1457, 506] on div "Add Spec" at bounding box center [1464, 519] width 129 height 26
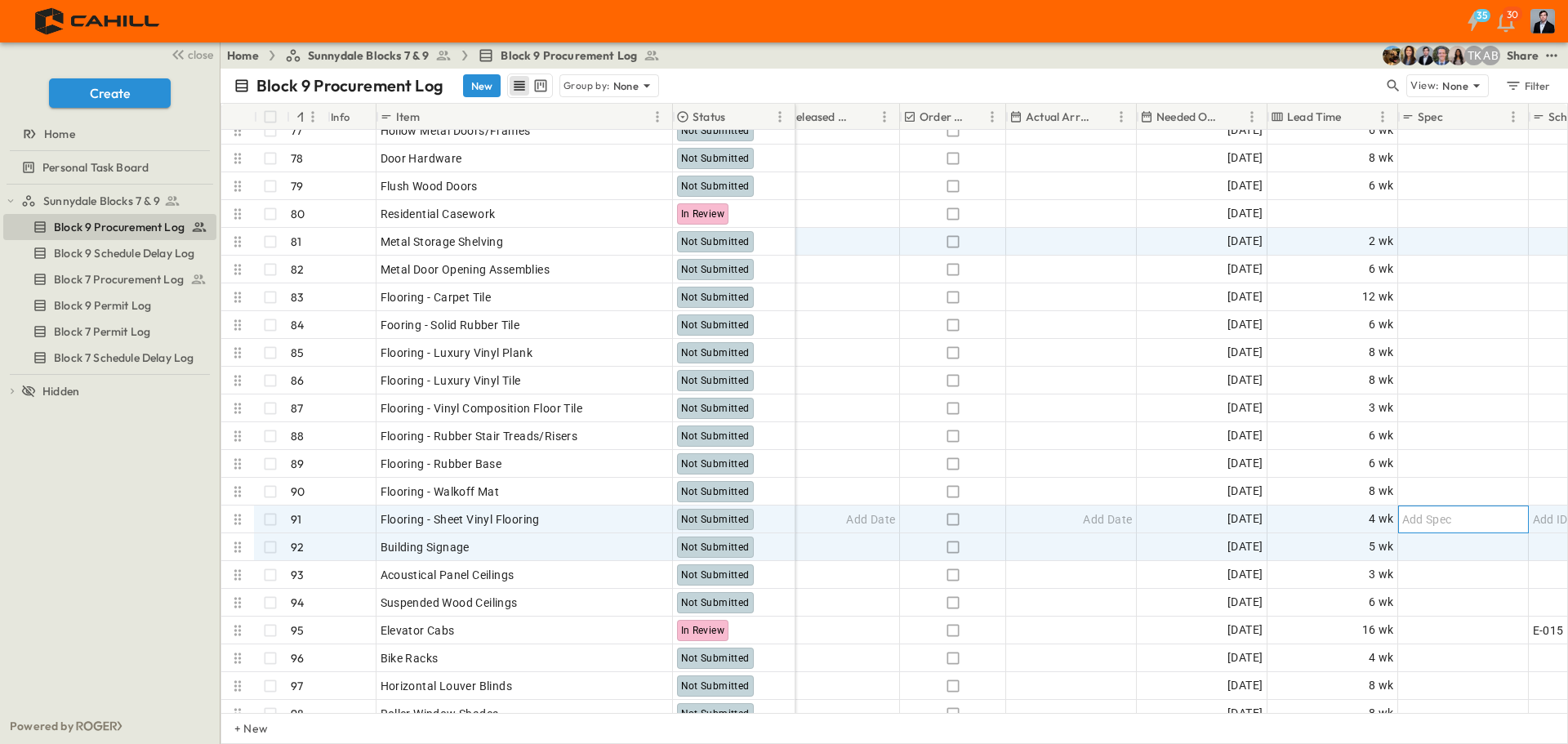
scroll to position [2033, 826]
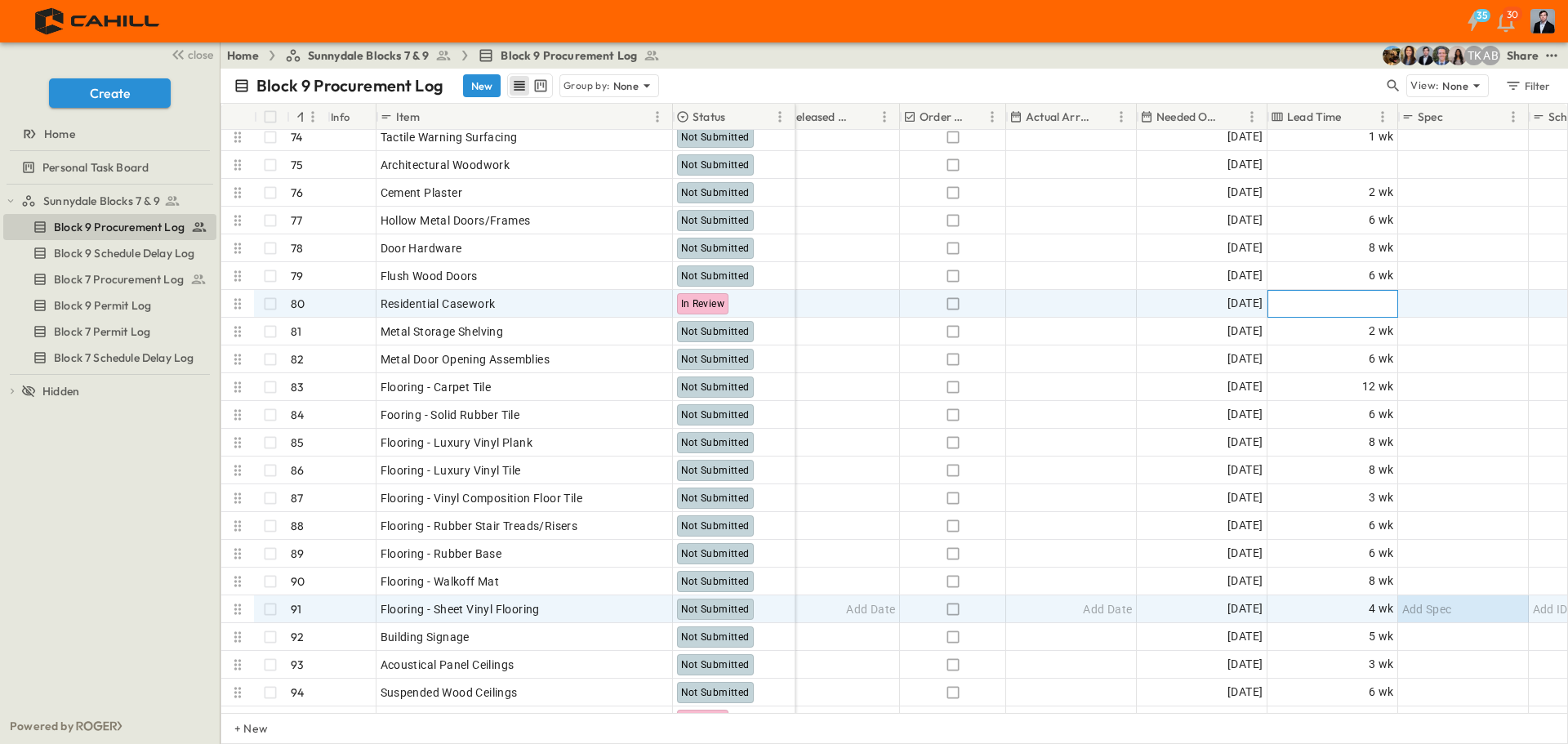
click at [1367, 312] on span "Add Duration" at bounding box center [1359, 304] width 71 height 16
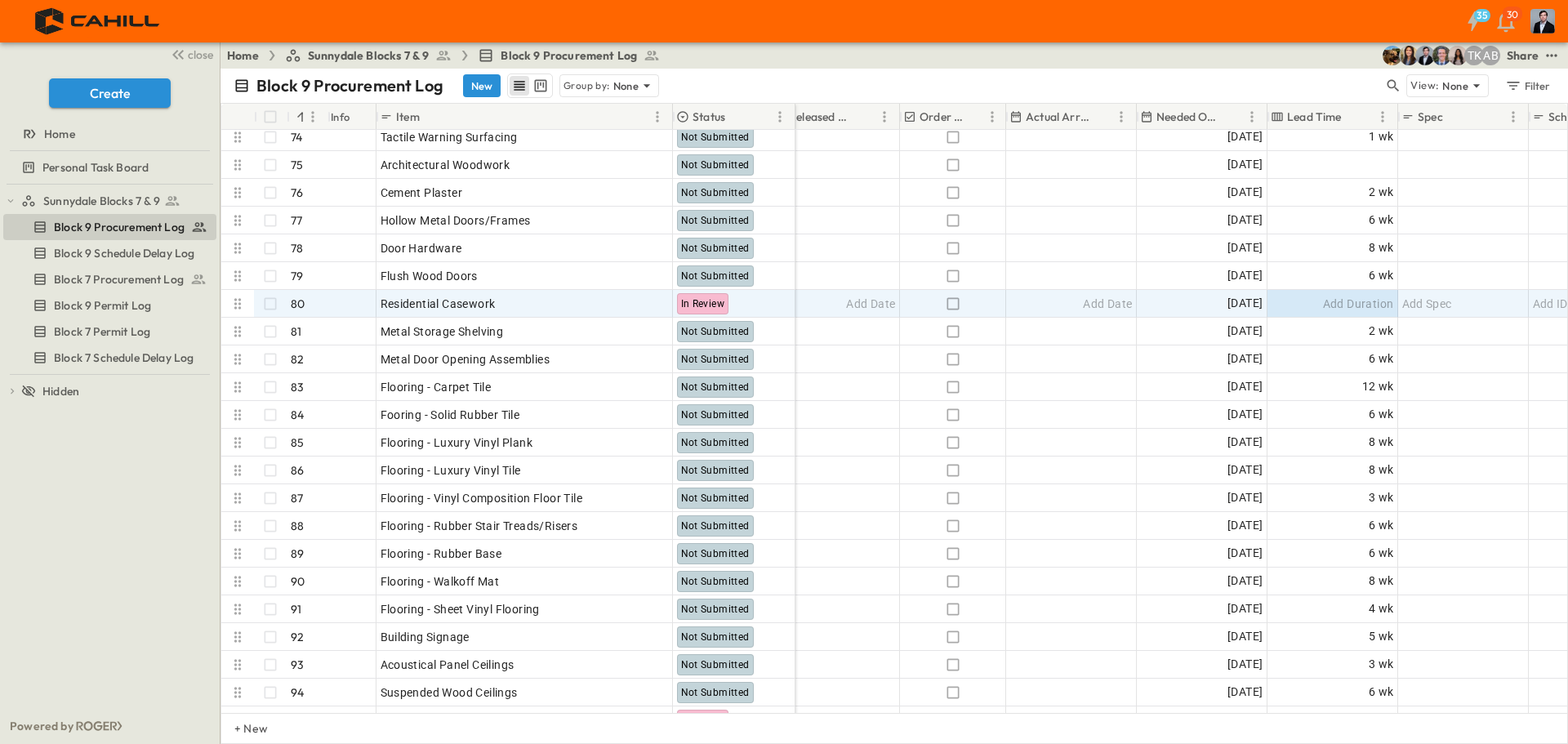
scroll to position [1959, 826]
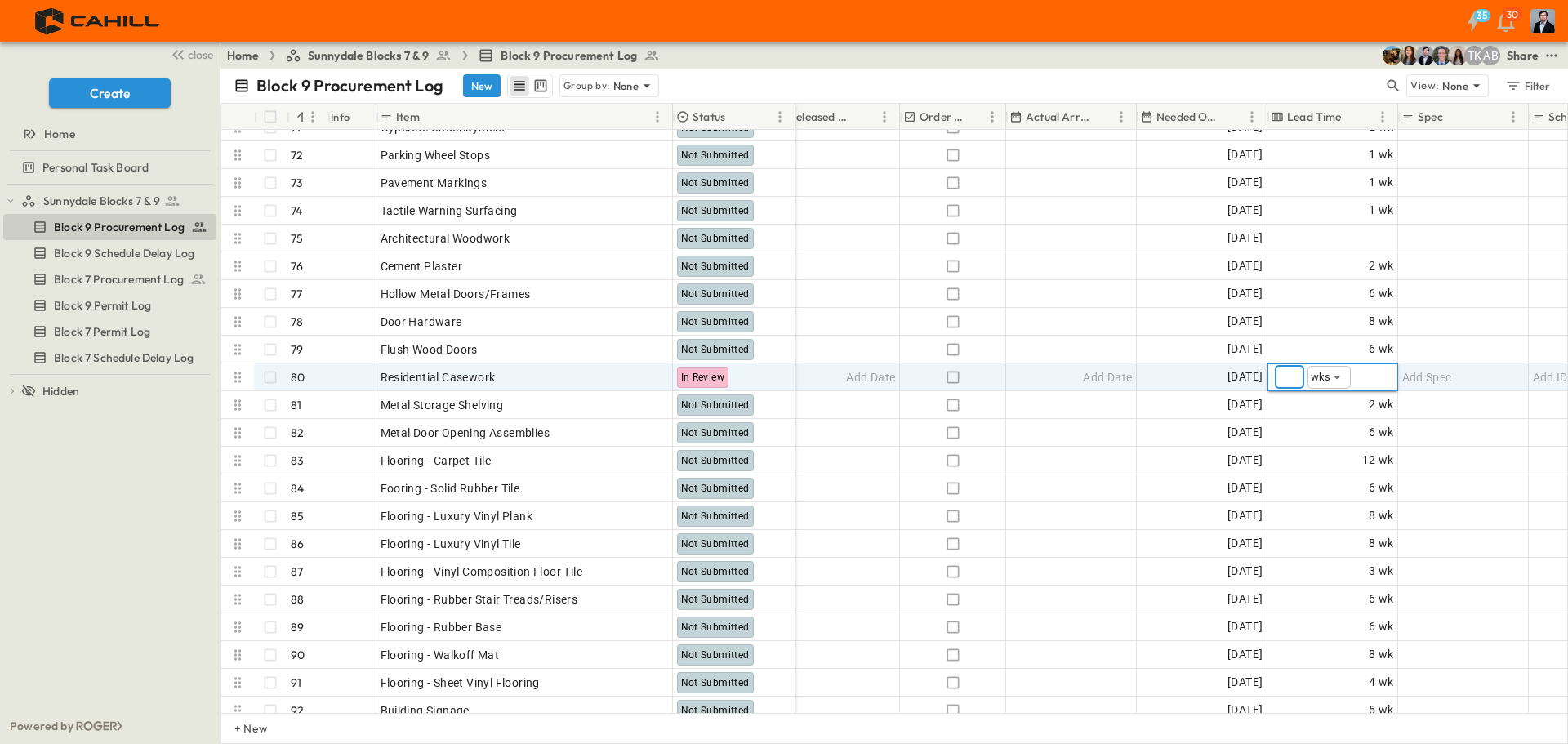
type input "*"
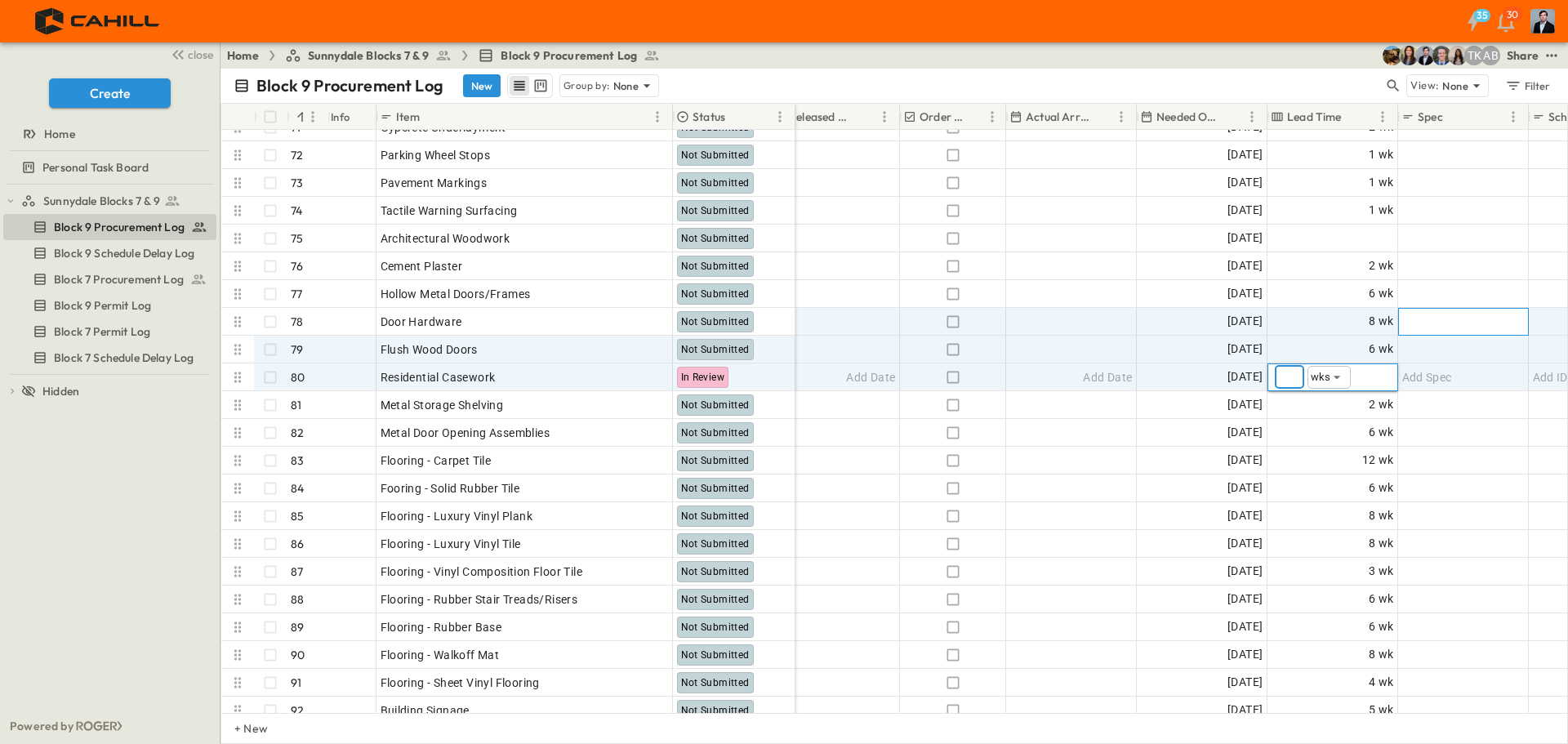
click at [1446, 325] on span "Add Spec" at bounding box center [1427, 322] width 50 height 16
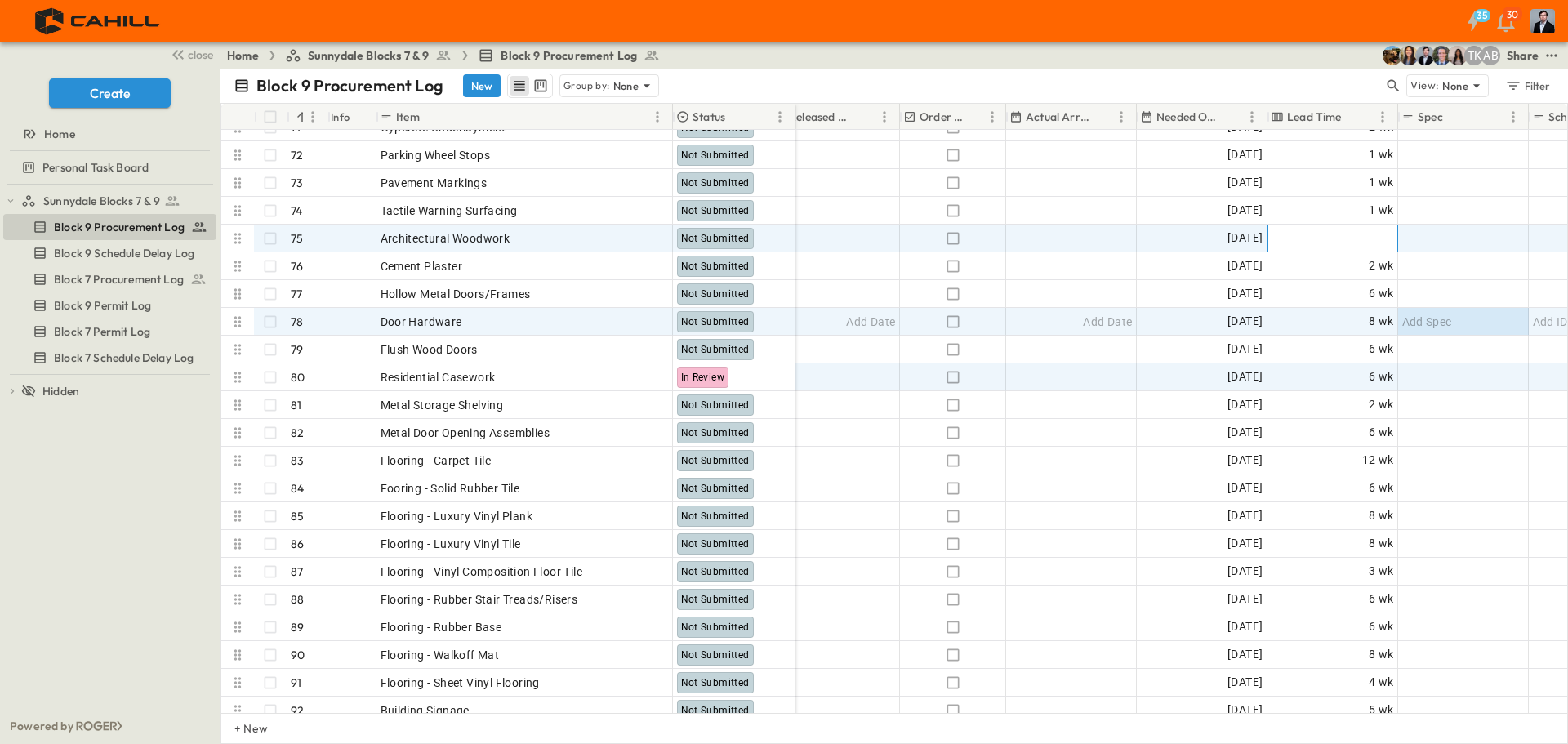
click at [1359, 237] on span "Add Duration" at bounding box center [1359, 238] width 71 height 16
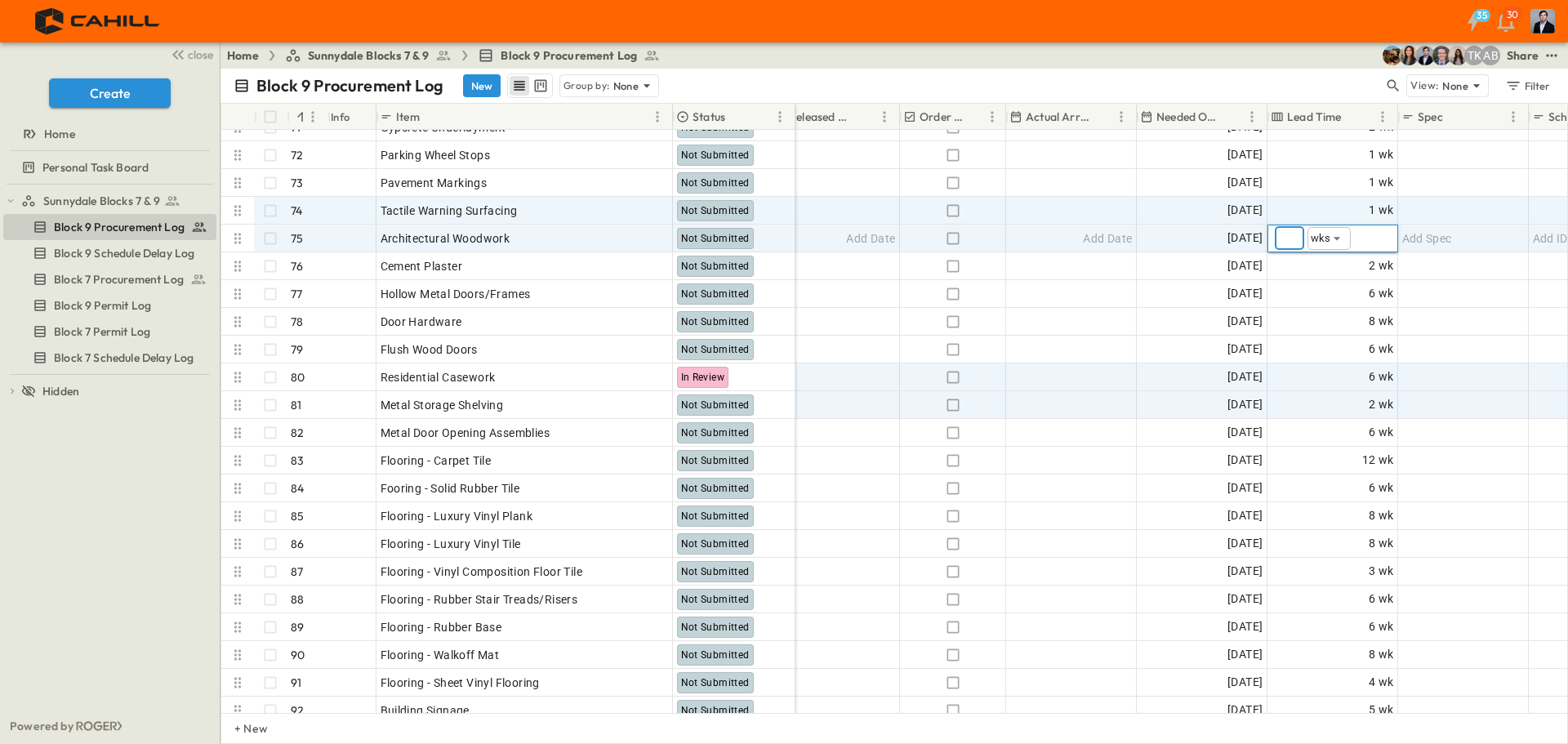
type input "*"
click at [1460, 219] on div "Add Spec" at bounding box center [1463, 211] width 122 height 23
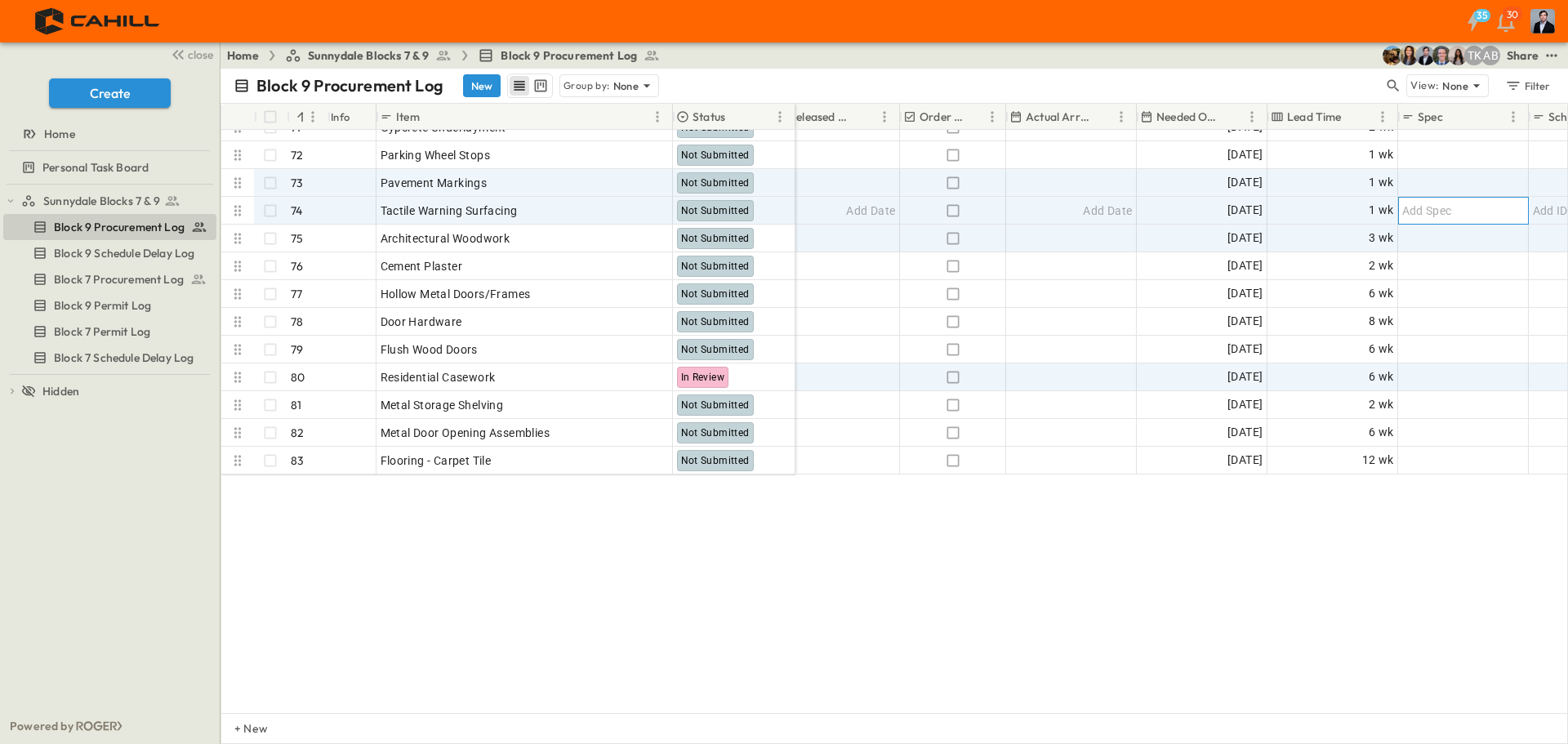
scroll to position [1388, 826]
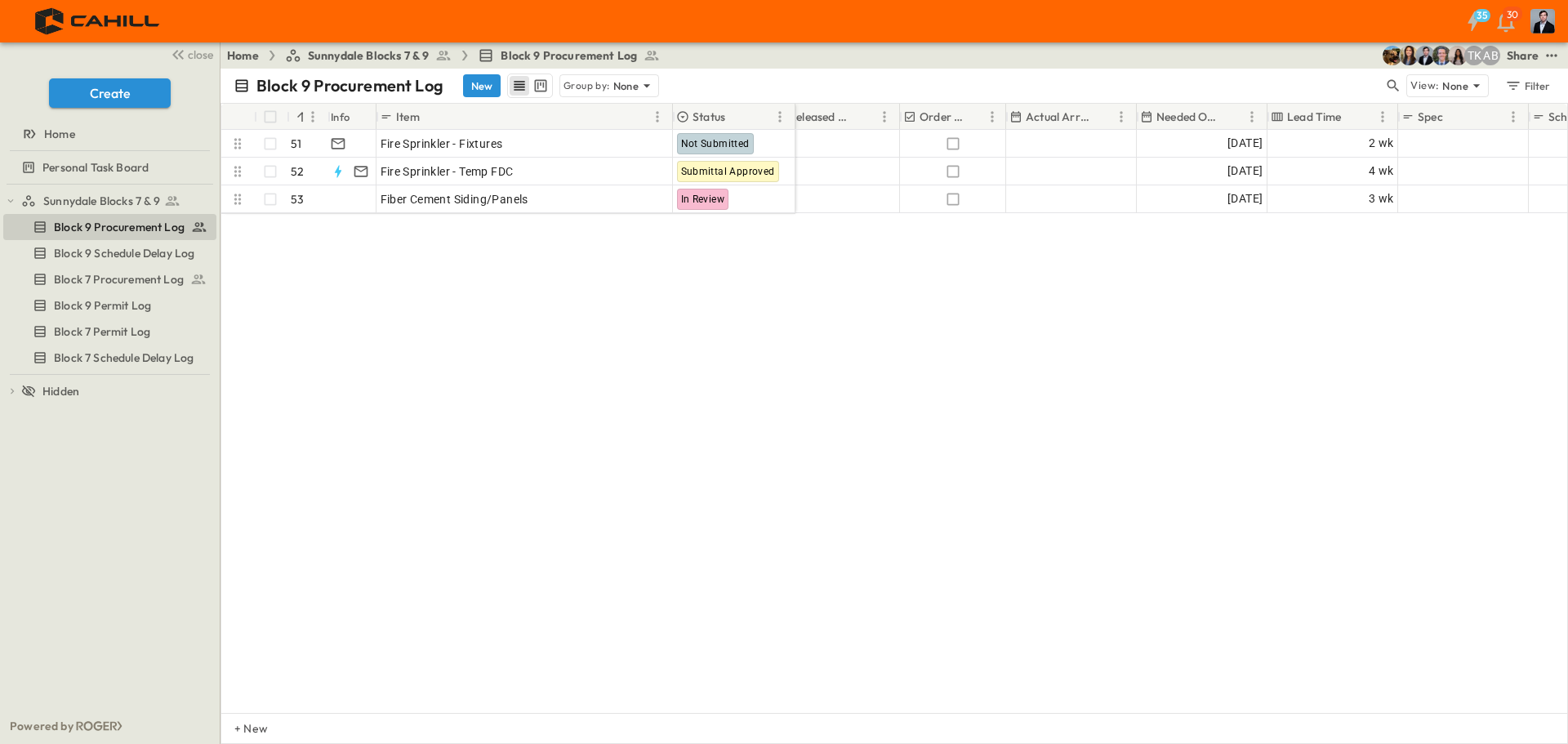
click at [1361, 41] on span "Add Duration" at bounding box center [1359, 32] width 71 height 16
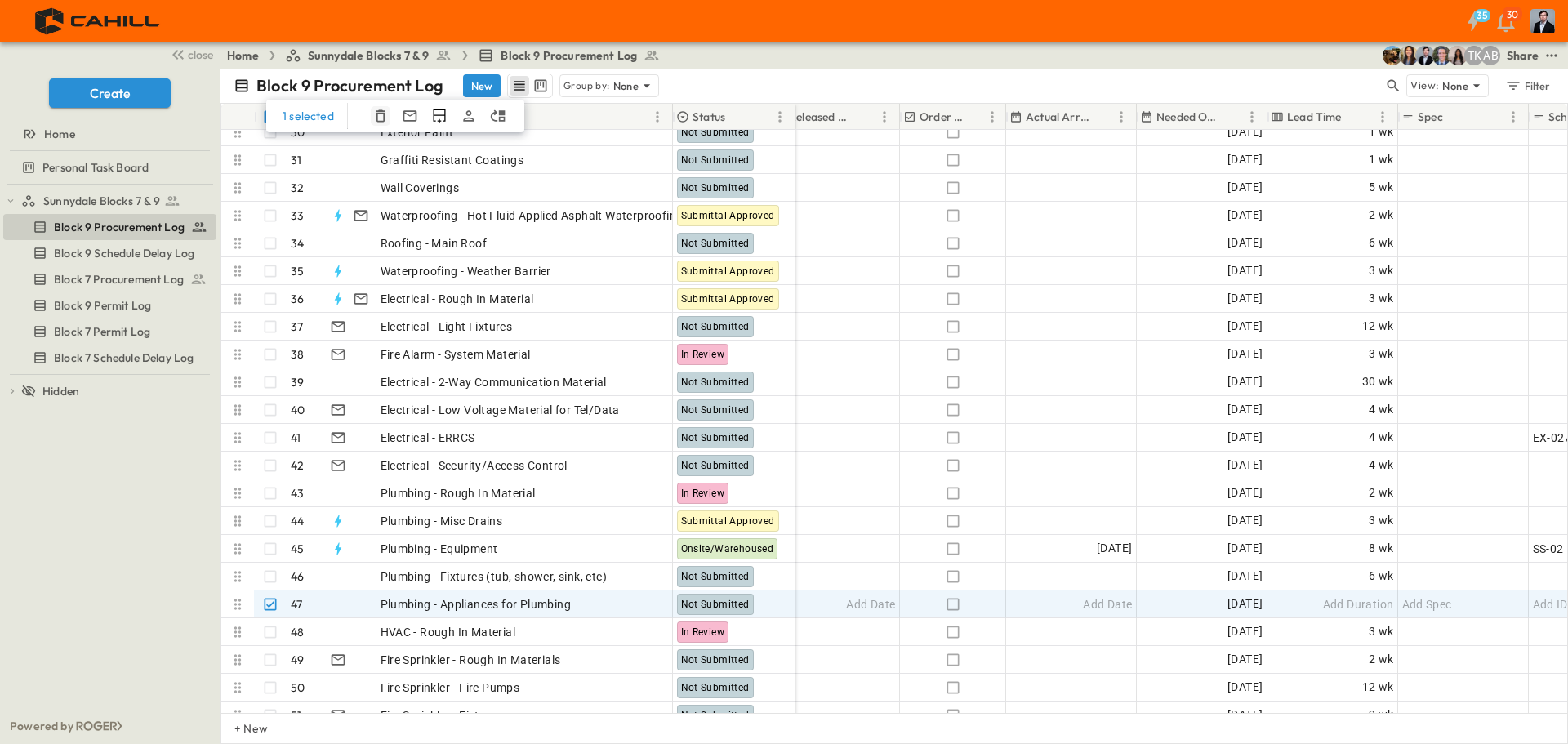
click at [378, 112] on icon "button" at bounding box center [380, 117] width 10 height 12
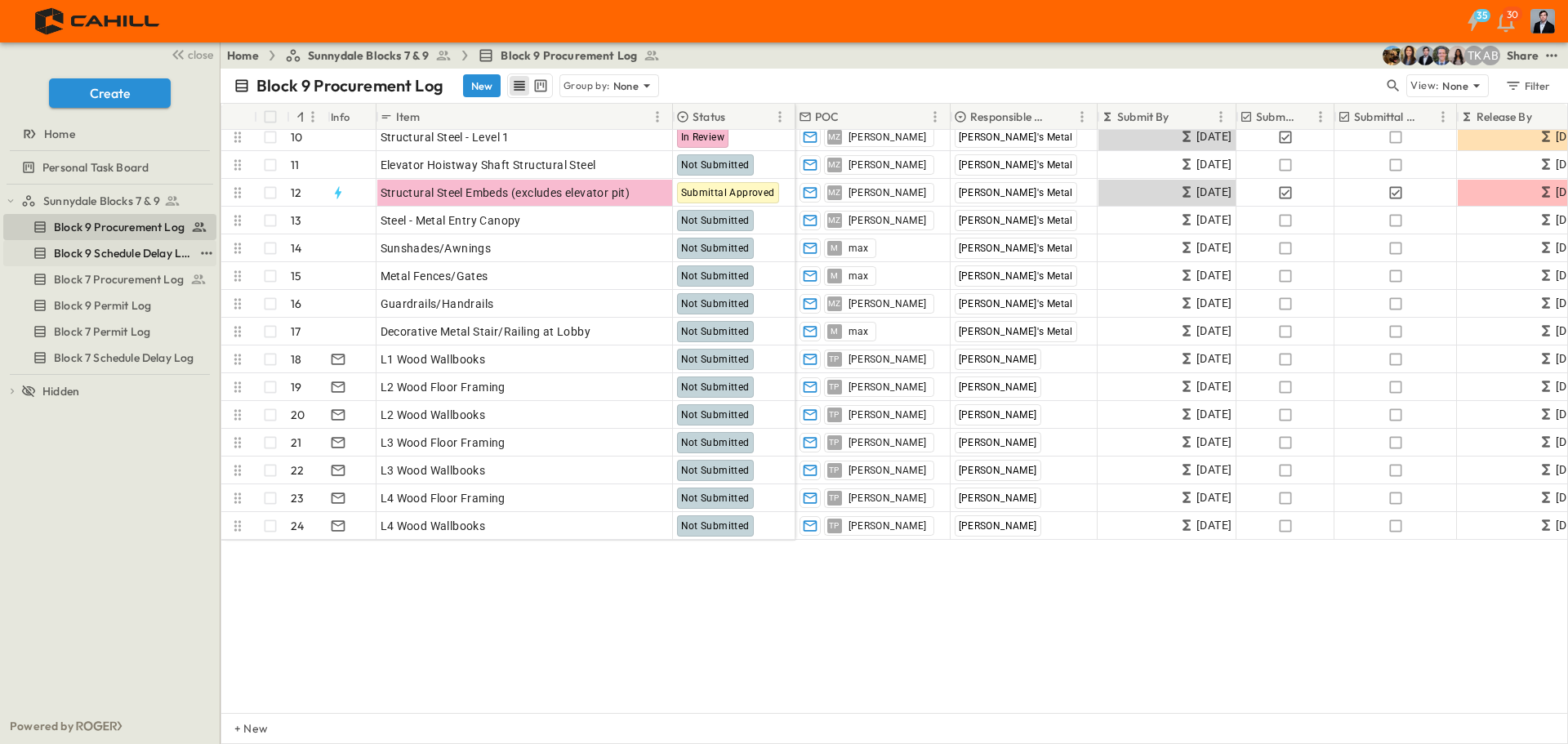
scroll to position [0, 0]
